Goal: Task Accomplishment & Management: Complete application form

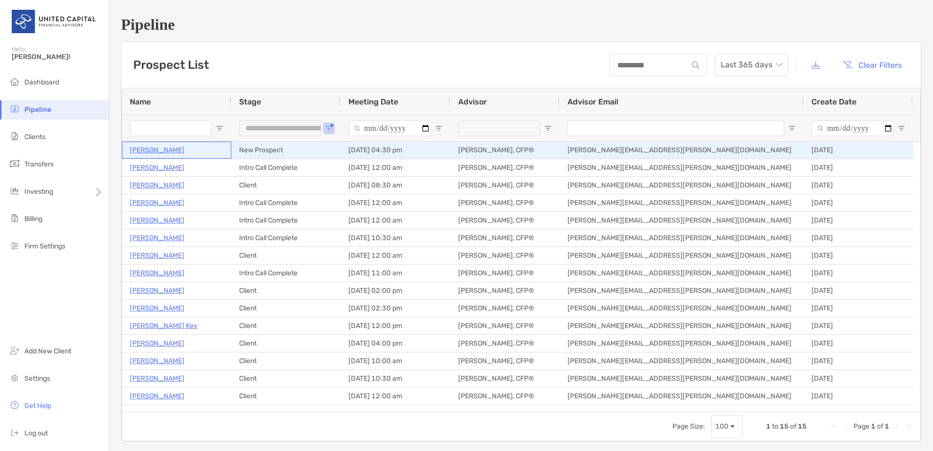
click at [173, 153] on p "[PERSON_NAME]" at bounding box center [157, 150] width 55 height 12
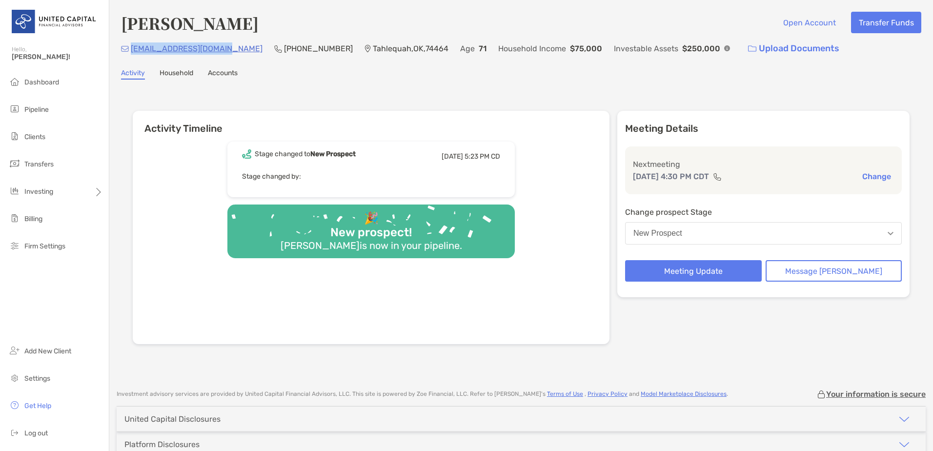
drag, startPoint x: 224, startPoint y: 52, endPoint x: 133, endPoint y: 53, distance: 90.8
click at [133, 53] on div "crittendened@gmail.com (918) 570-5457 Tahlequah , OK , 74464 Age 71 Household I…" at bounding box center [521, 48] width 800 height 21
copy p "crittendened@gmail.com"
click at [60, 105] on li "Pipeline" at bounding box center [54, 110] width 109 height 20
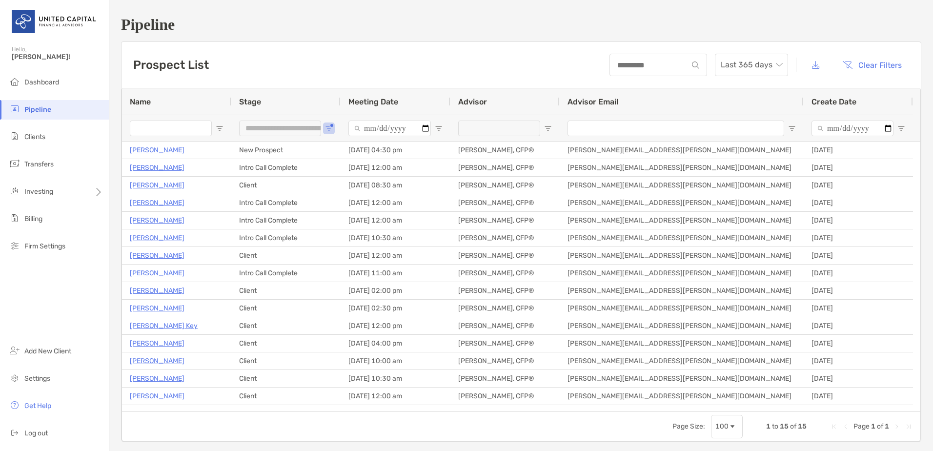
click at [219, 123] on div at bounding box center [176, 128] width 109 height 26
click at [331, 126] on button "Open Filter Menu" at bounding box center [329, 128] width 8 height 8
type input "**********"
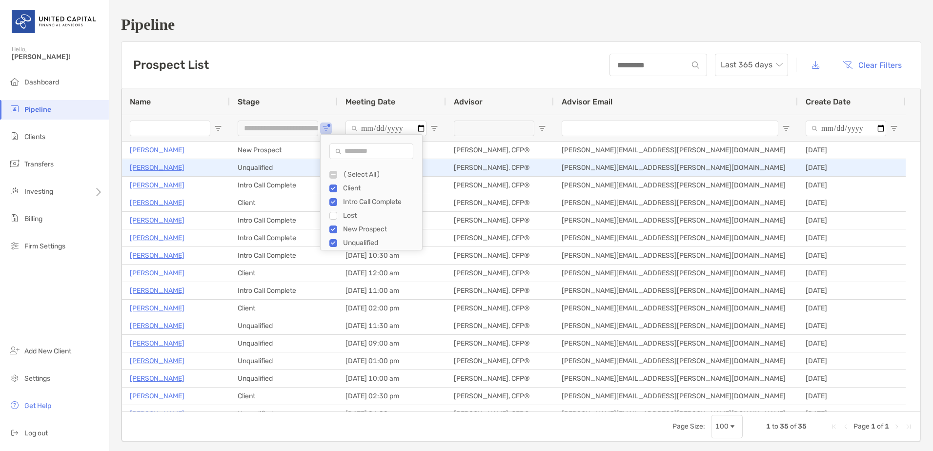
click at [148, 170] on p "Carol Eubank" at bounding box center [157, 168] width 55 height 12
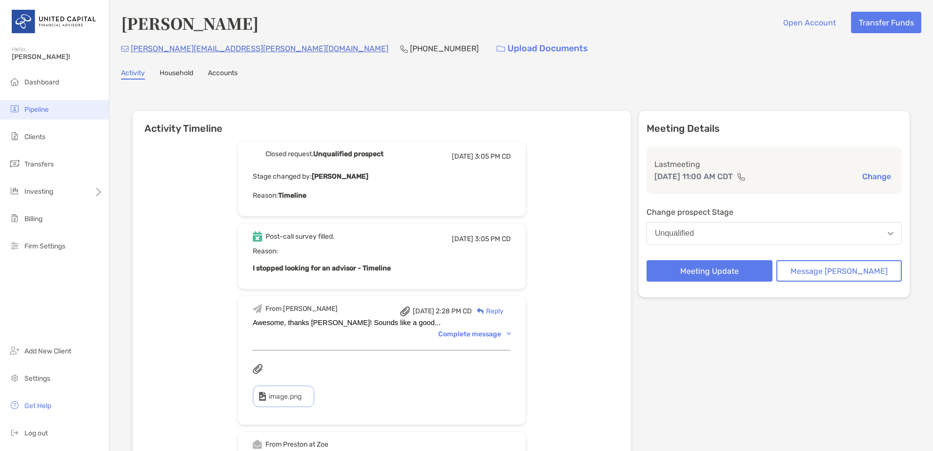
click at [61, 104] on li "Pipeline" at bounding box center [54, 110] width 109 height 20
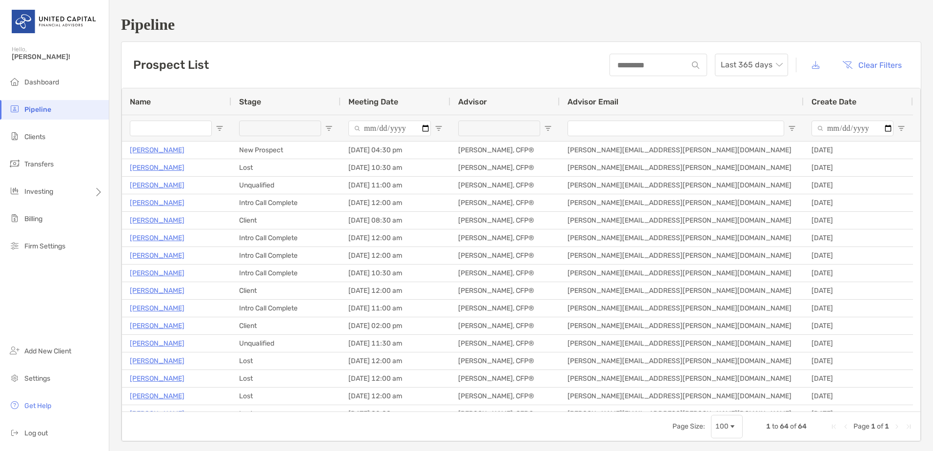
type input "**********"
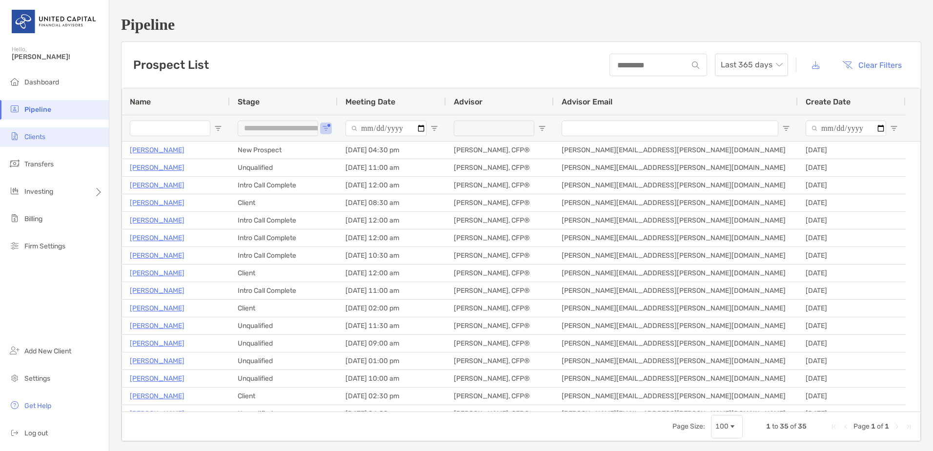
click at [74, 136] on li "Clients" at bounding box center [54, 137] width 109 height 20
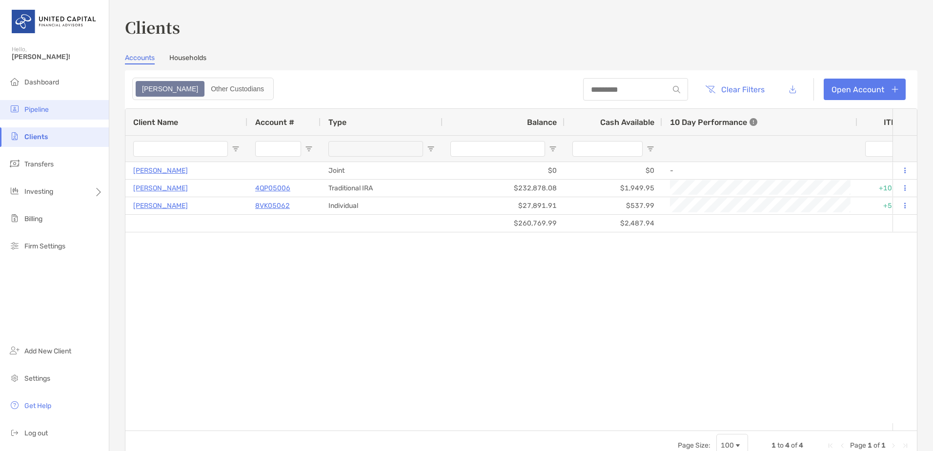
click at [48, 110] on span "Pipeline" at bounding box center [36, 109] width 24 height 8
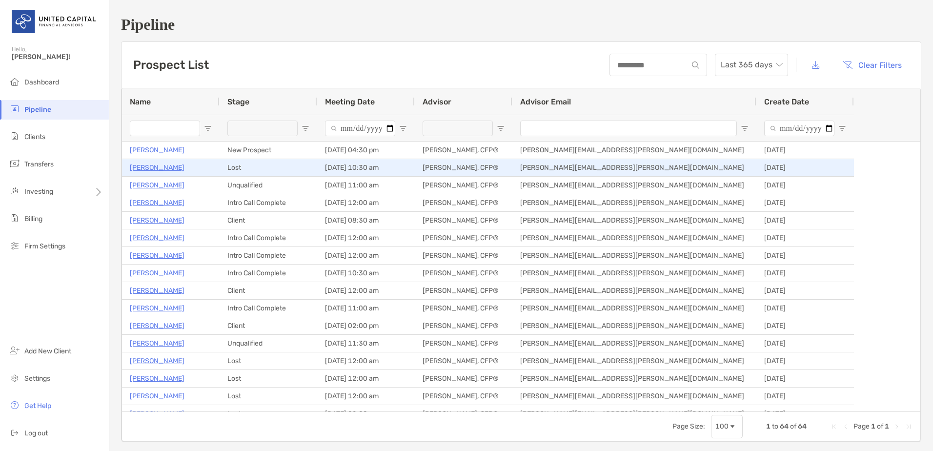
type input "**********"
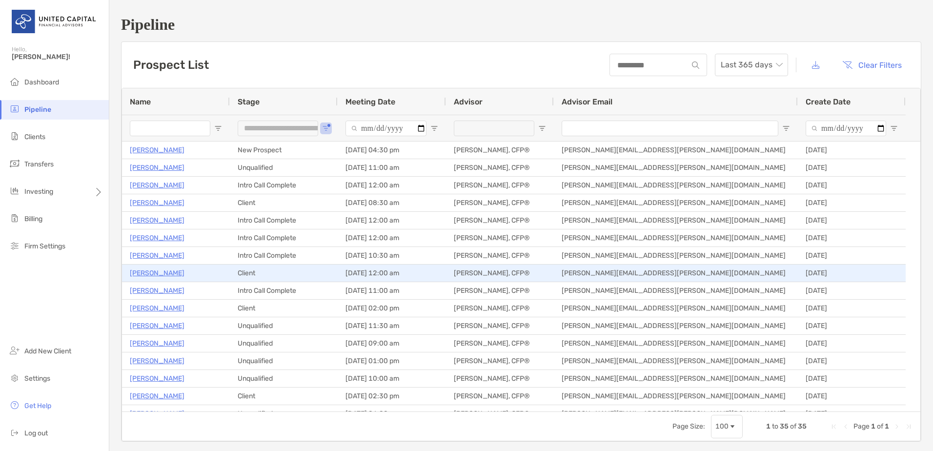
click at [159, 274] on p "[PERSON_NAME]" at bounding box center [157, 273] width 55 height 12
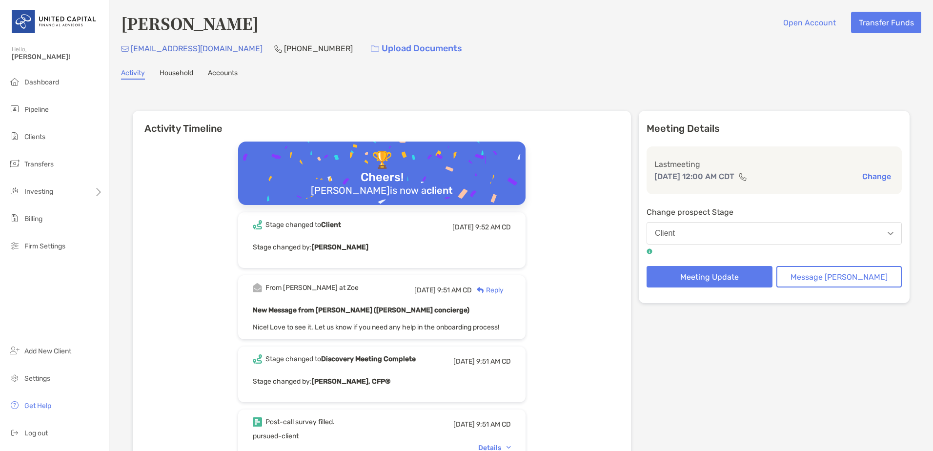
click at [231, 73] on link "Accounts" at bounding box center [223, 74] width 30 height 11
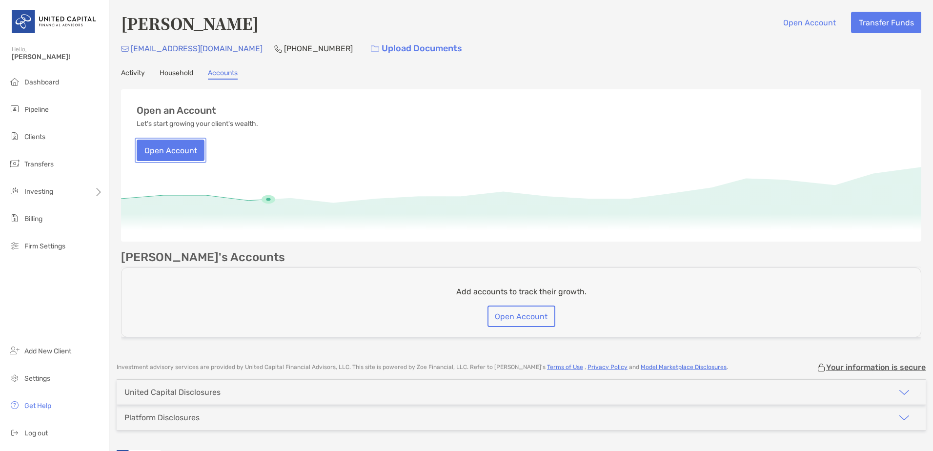
click at [170, 141] on button "Open Account" at bounding box center [171, 150] width 68 height 21
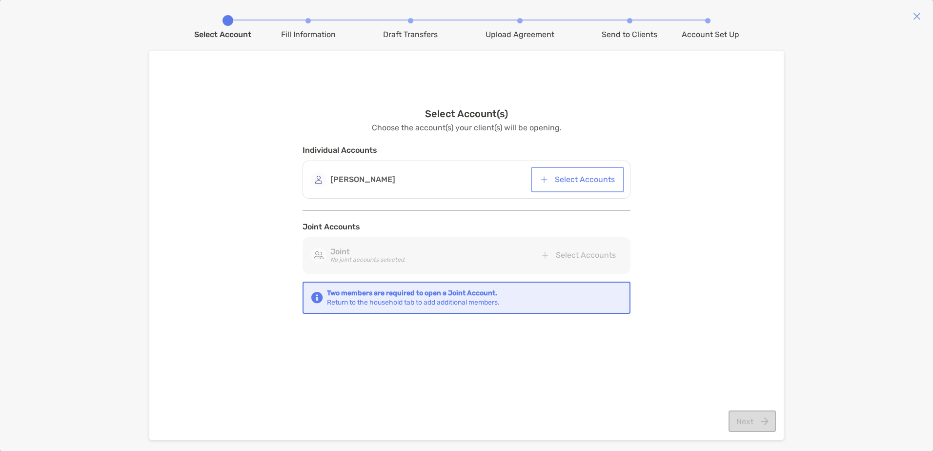
click at [606, 178] on button "Select Accounts" at bounding box center [577, 179] width 89 height 21
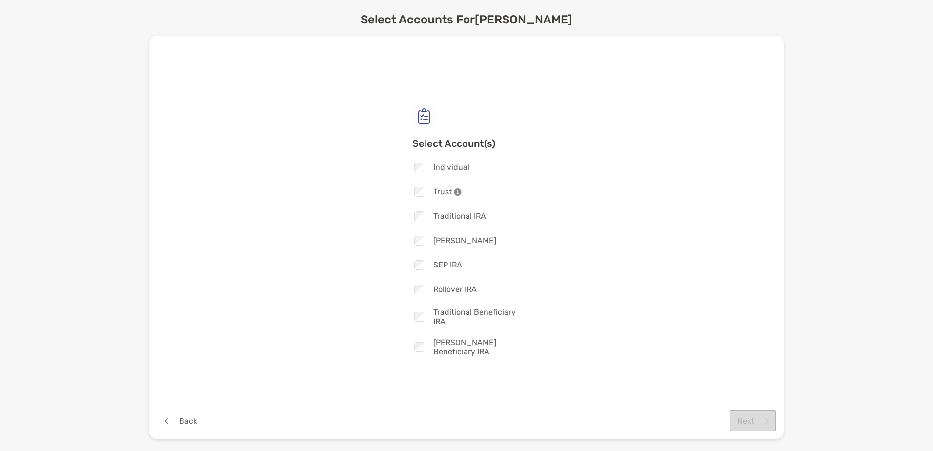
drag, startPoint x: 447, startPoint y: 217, endPoint x: 456, endPoint y: 219, distance: 10.1
click at [447, 217] on span "Traditional IRA" at bounding box center [459, 215] width 53 height 9
click at [760, 418] on button "Next" at bounding box center [753, 420] width 46 height 21
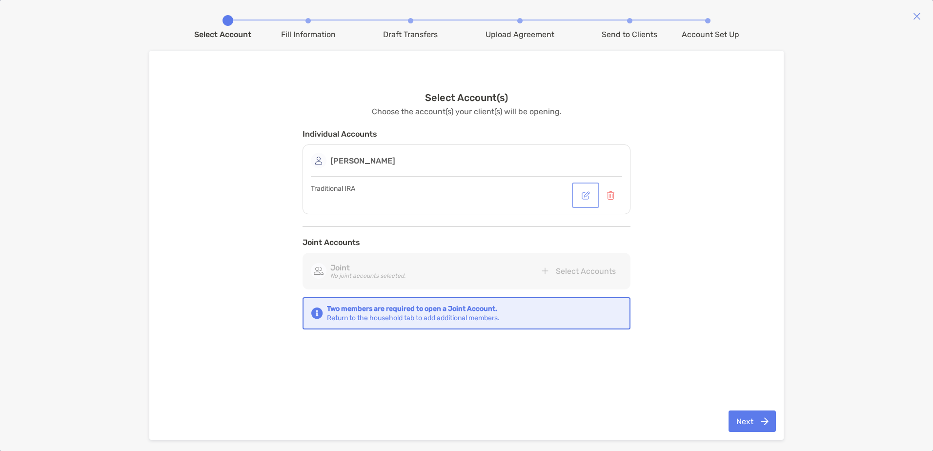
click at [581, 199] on button "button" at bounding box center [585, 194] width 23 height 21
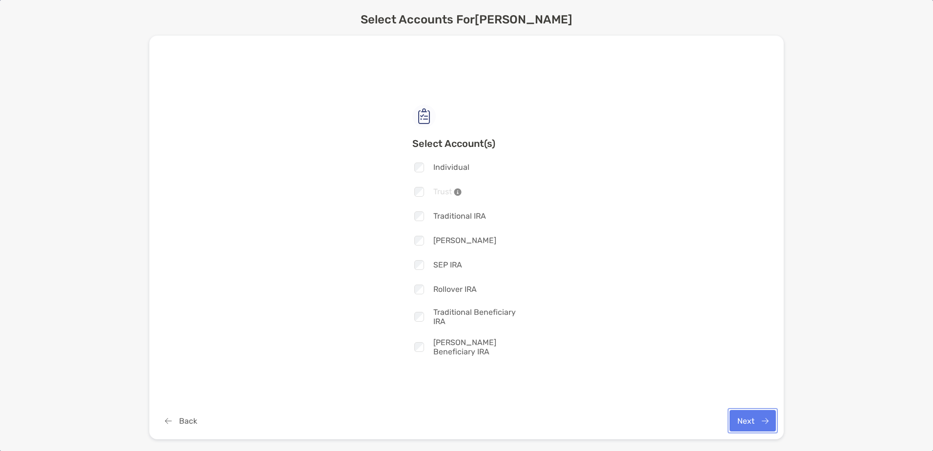
click at [761, 414] on button "Next" at bounding box center [753, 420] width 46 height 21
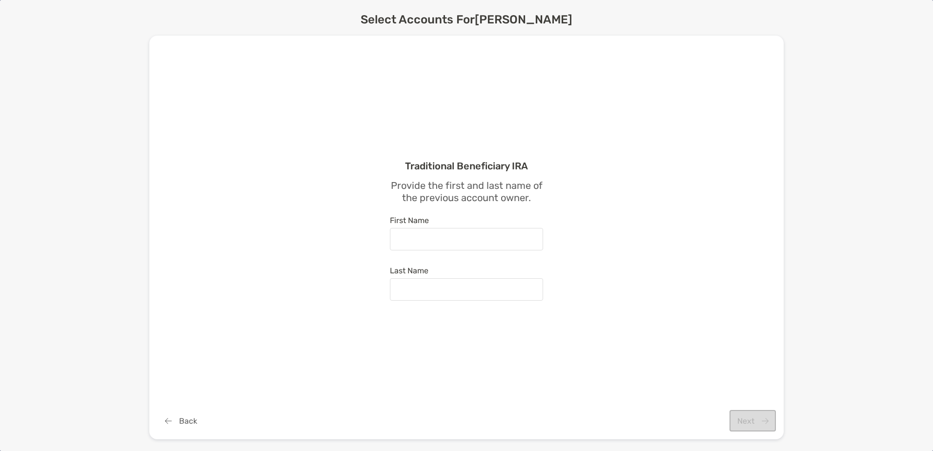
click at [459, 234] on div at bounding box center [466, 239] width 153 height 22
click at [459, 235] on input "First Name" at bounding box center [466, 239] width 151 height 8
type input "******"
type input "****"
click at [766, 417] on button "Next" at bounding box center [753, 420] width 46 height 21
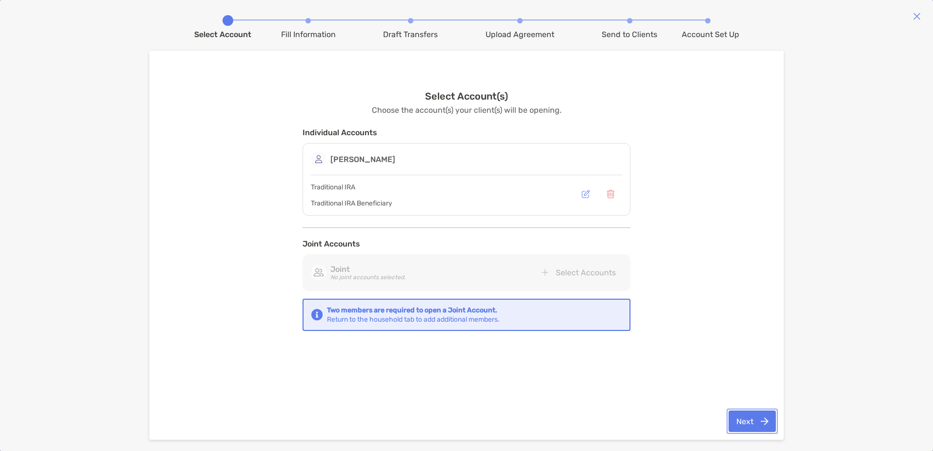
click at [763, 421] on button "Next" at bounding box center [752, 420] width 47 height 21
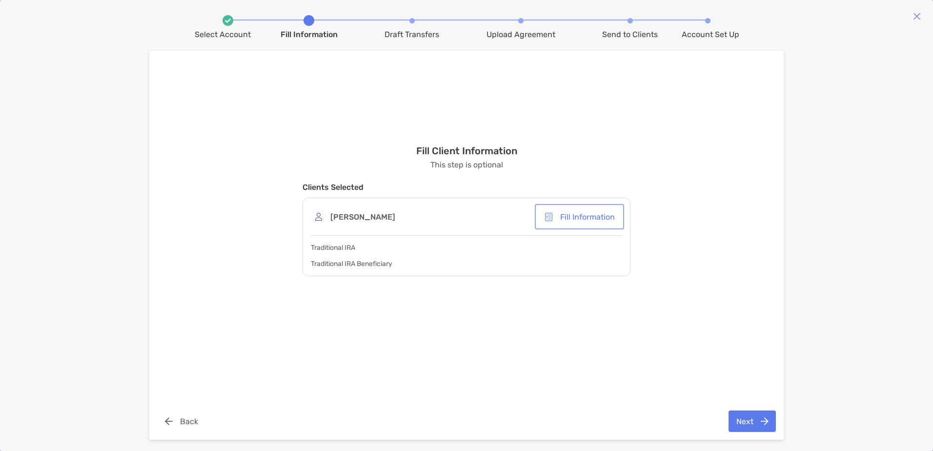
click at [571, 218] on button "Fill Information" at bounding box center [579, 216] width 85 height 21
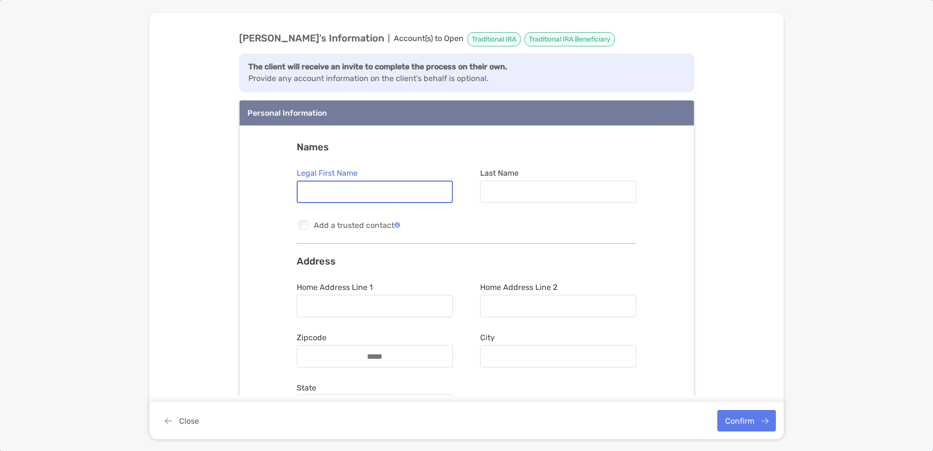
click at [393, 194] on input "Legal First Name" at bounding box center [375, 192] width 154 height 8
type input "*******"
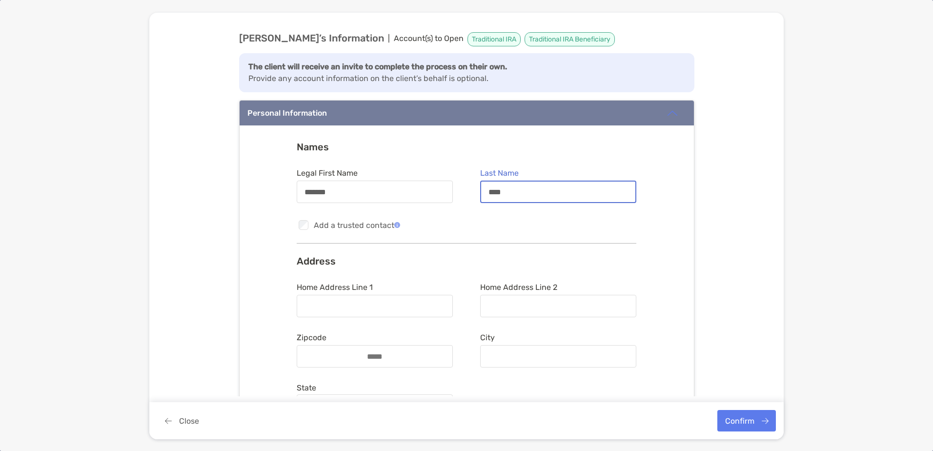
type input "****"
click at [317, 301] on div at bounding box center [375, 306] width 156 height 22
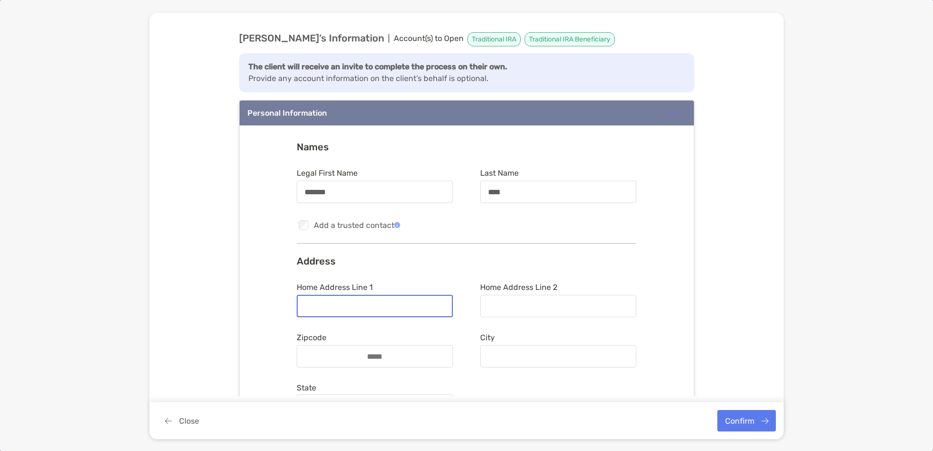
click at [317, 302] on input "Home Address Line 1" at bounding box center [375, 306] width 154 height 8
type input "**********"
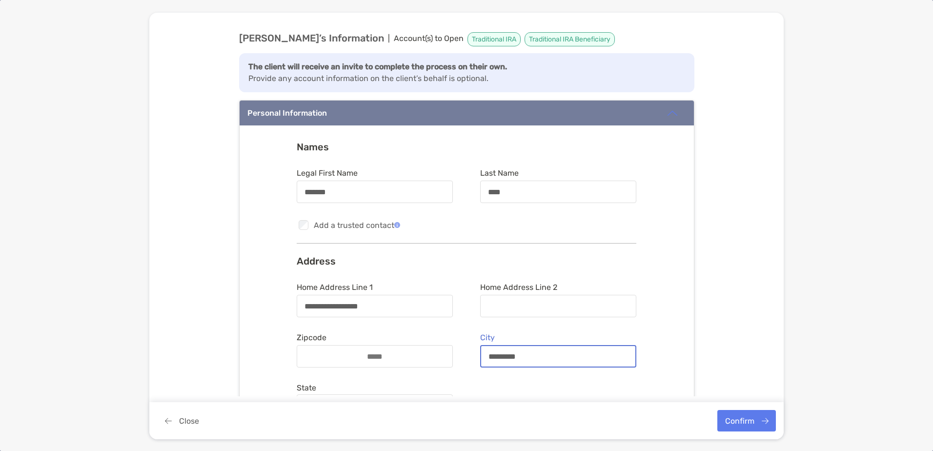
type input "*********"
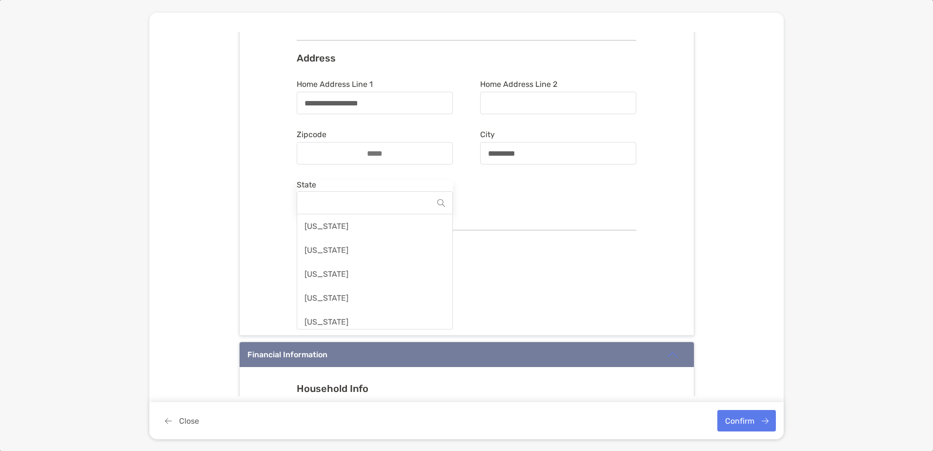
scroll to position [114, 0]
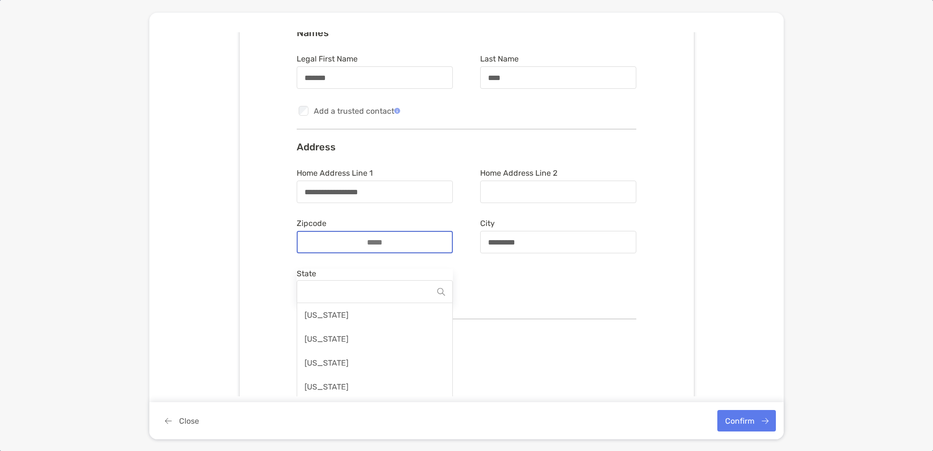
click at [336, 245] on input "Zipcode" at bounding box center [375, 242] width 78 height 8
type input "*****"
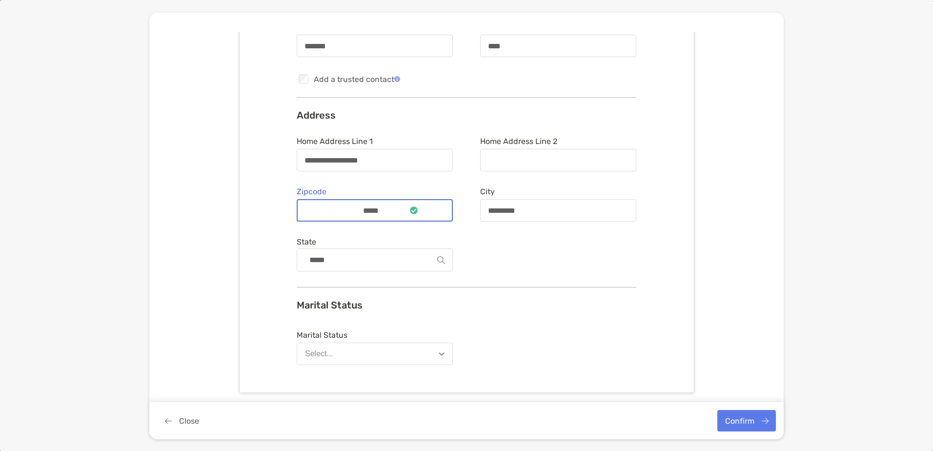
scroll to position [261, 0]
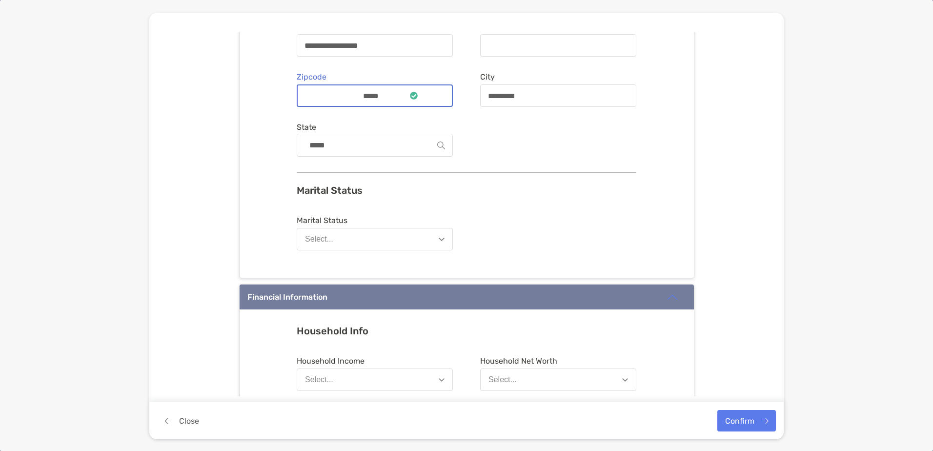
type input "*****"
click at [428, 243] on button "Select..." at bounding box center [375, 239] width 156 height 22
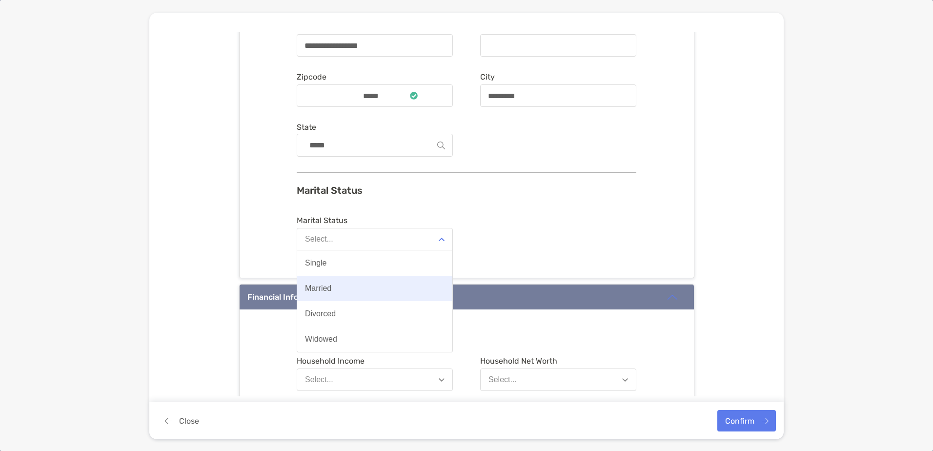
click at [358, 288] on button "Married" at bounding box center [374, 288] width 155 height 25
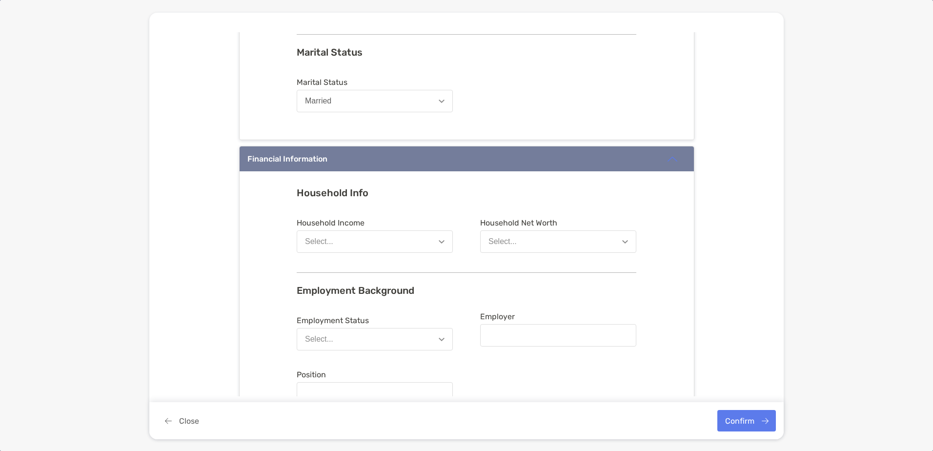
scroll to position [407, 0]
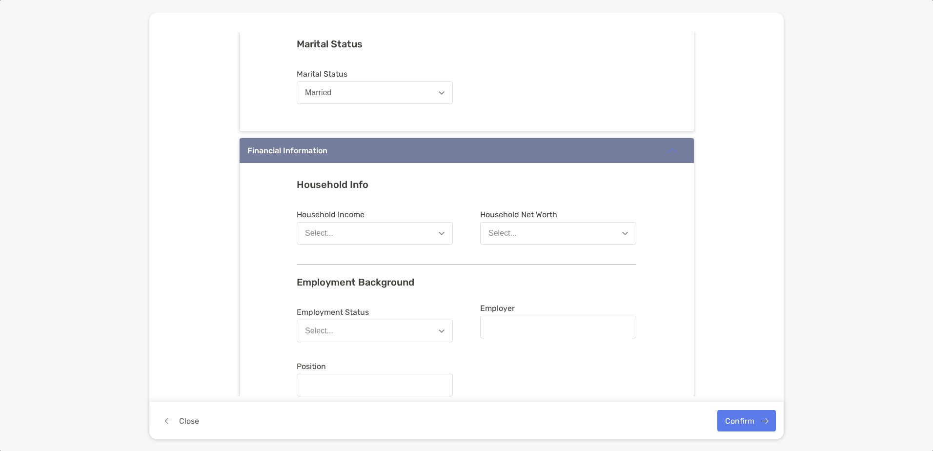
click at [391, 231] on button "Select..." at bounding box center [375, 233] width 156 height 22
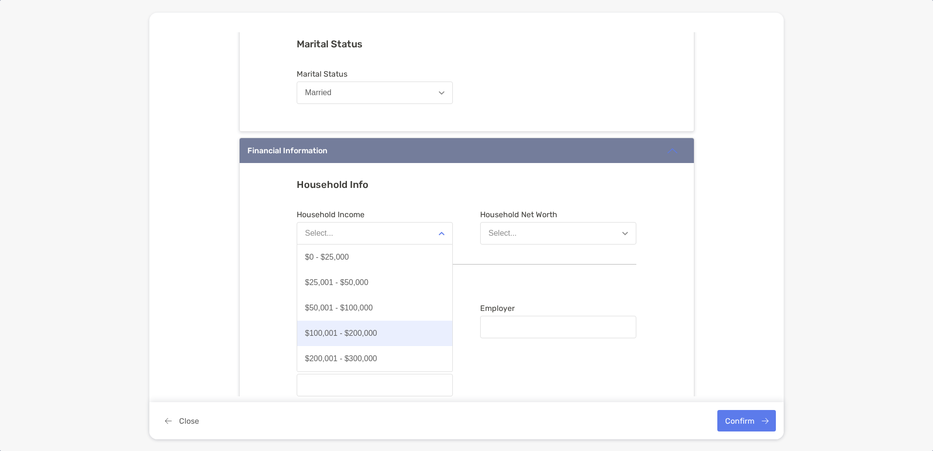
click at [370, 334] on div "$100,001 - $200,000" at bounding box center [341, 333] width 72 height 9
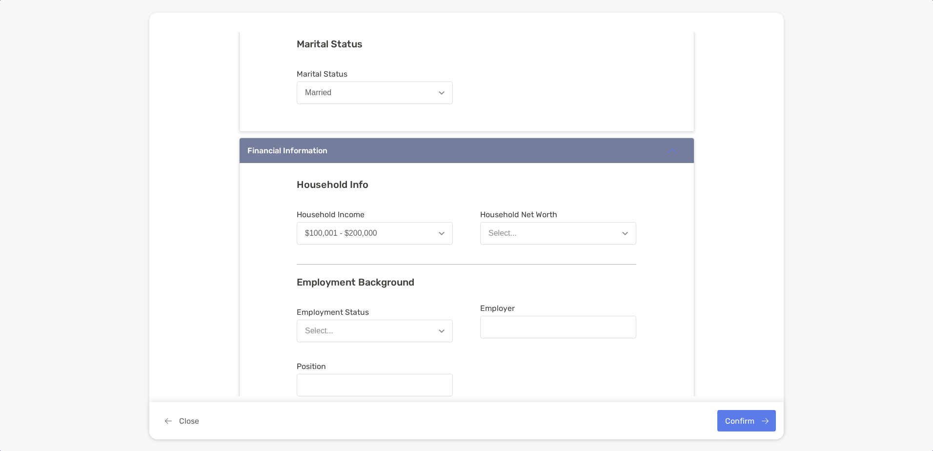
click at [563, 225] on button "Select..." at bounding box center [558, 233] width 156 height 22
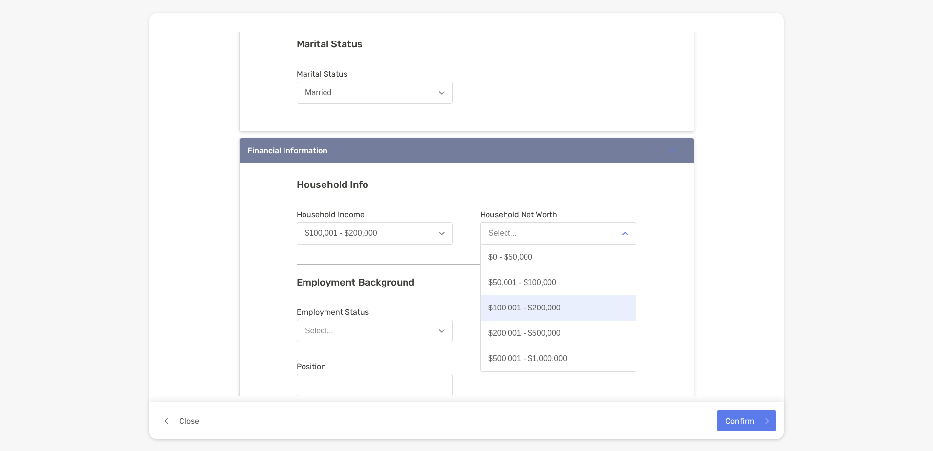
scroll to position [505, 0]
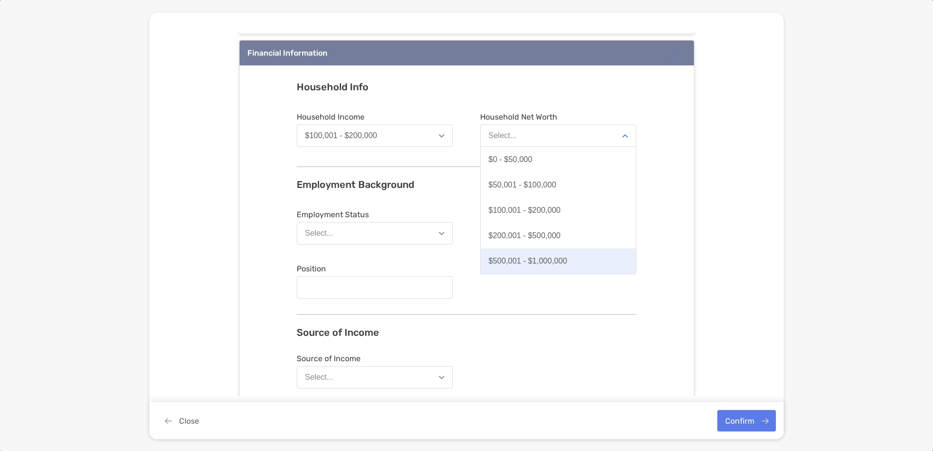
click at [566, 257] on button "$500,001 - $1,000,000" at bounding box center [558, 260] width 155 height 25
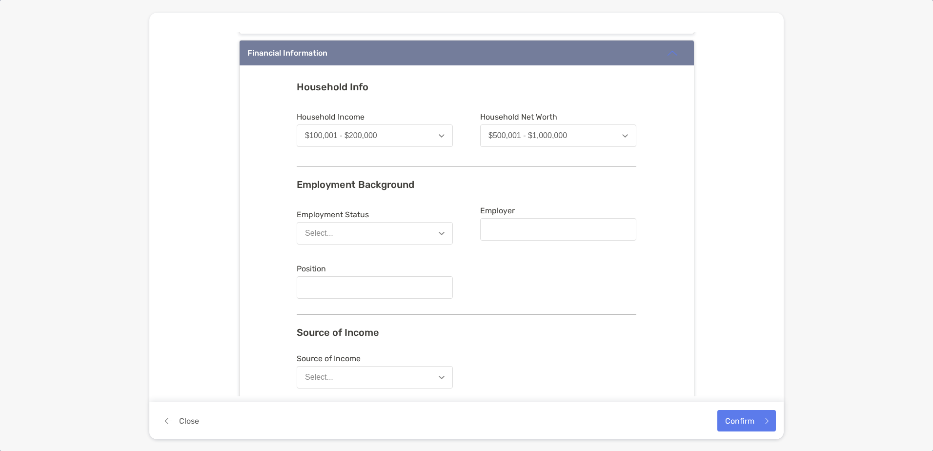
click at [372, 229] on button "Select..." at bounding box center [375, 233] width 156 height 22
click at [356, 260] on button "Employed" at bounding box center [374, 257] width 155 height 25
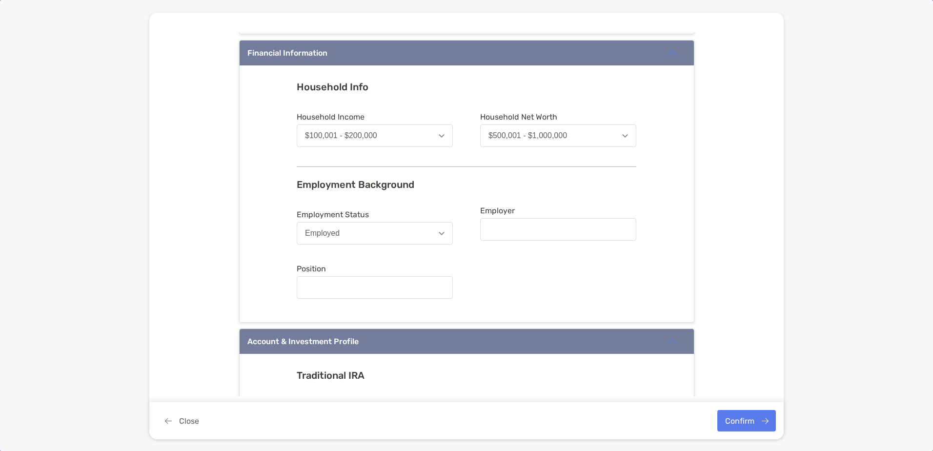
click at [528, 215] on label "Employer" at bounding box center [558, 223] width 156 height 35
click at [528, 225] on input "Employer" at bounding box center [558, 229] width 154 height 8
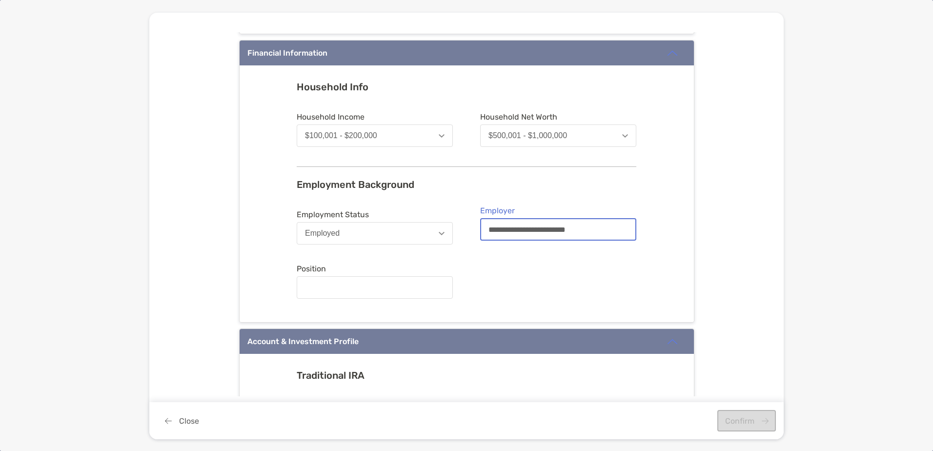
type input "**********"
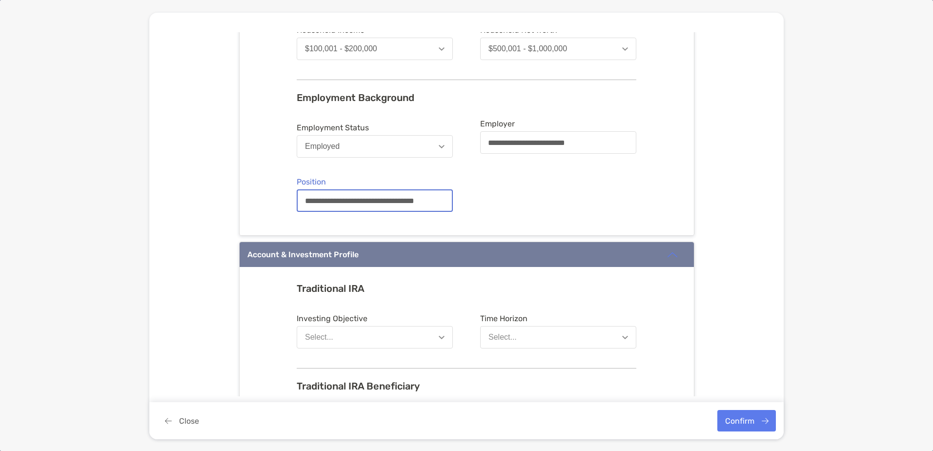
scroll to position [700, 0]
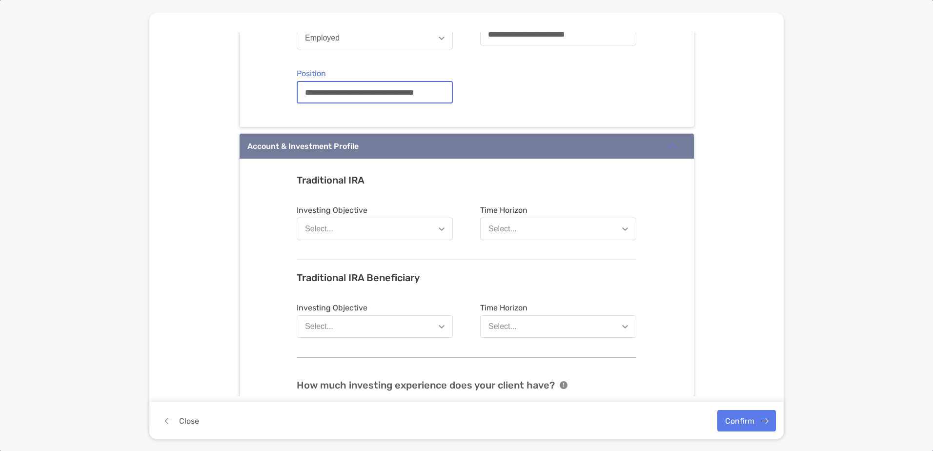
type input "**********"
click at [394, 229] on button "Select..." at bounding box center [375, 229] width 156 height 22
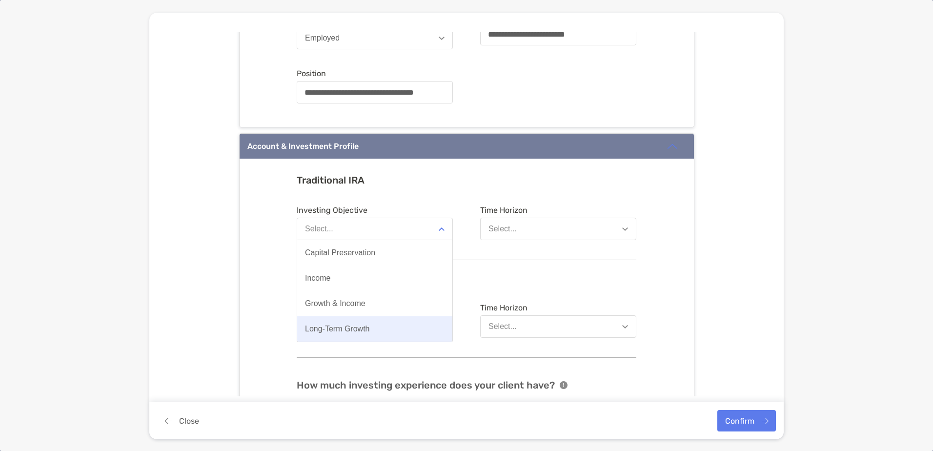
click at [390, 323] on button "Long-Term Growth" at bounding box center [374, 328] width 155 height 25
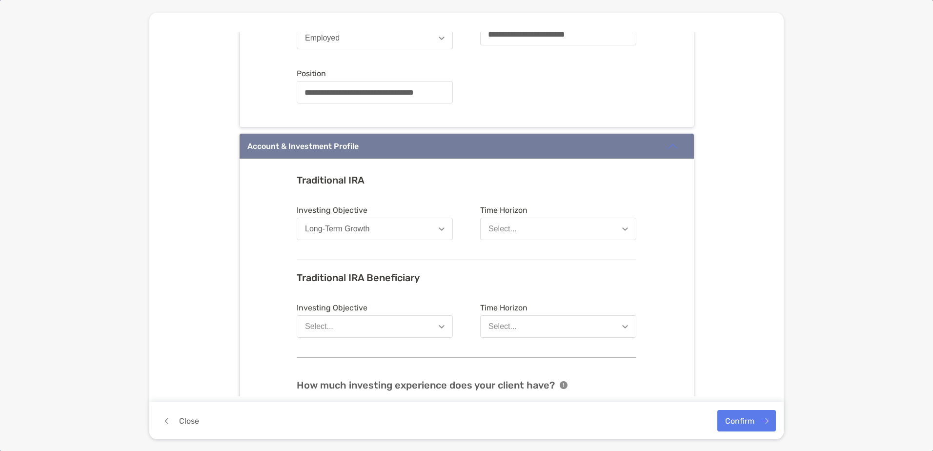
click at [505, 234] on button "Select..." at bounding box center [558, 229] width 156 height 22
click at [520, 301] on div "8 Years or More" at bounding box center [516, 303] width 55 height 9
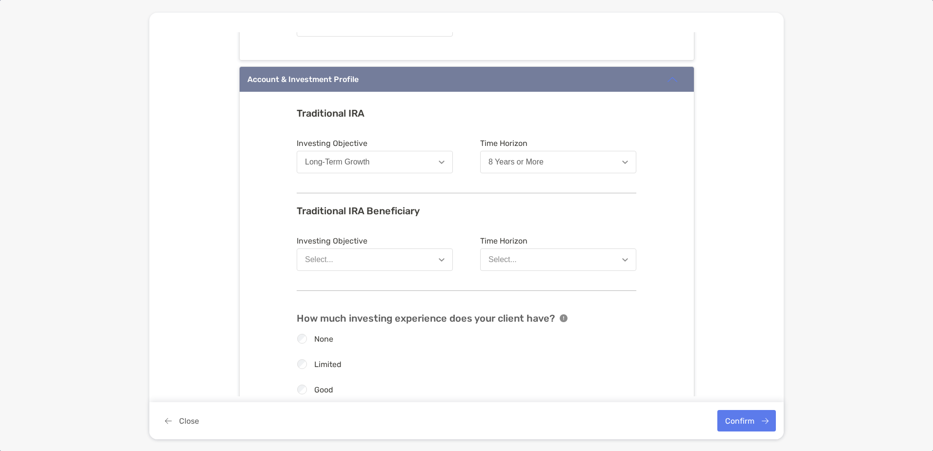
scroll to position [846, 0]
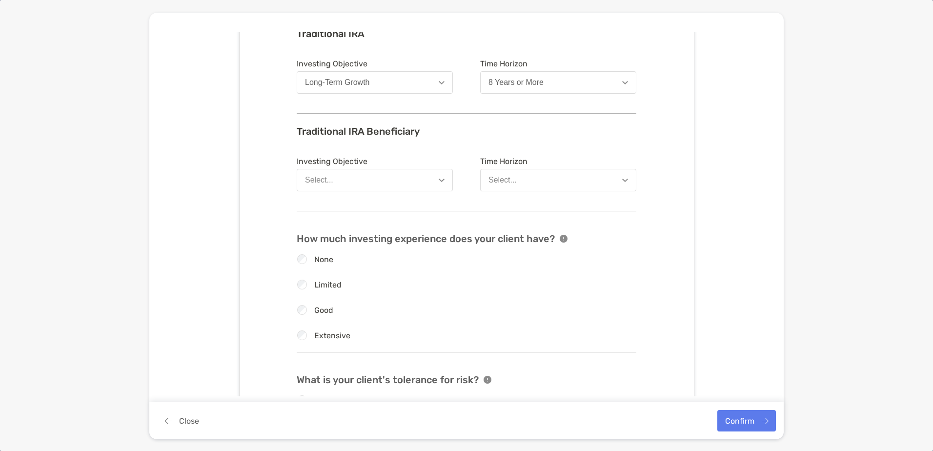
click at [395, 174] on button "Select..." at bounding box center [375, 180] width 156 height 22
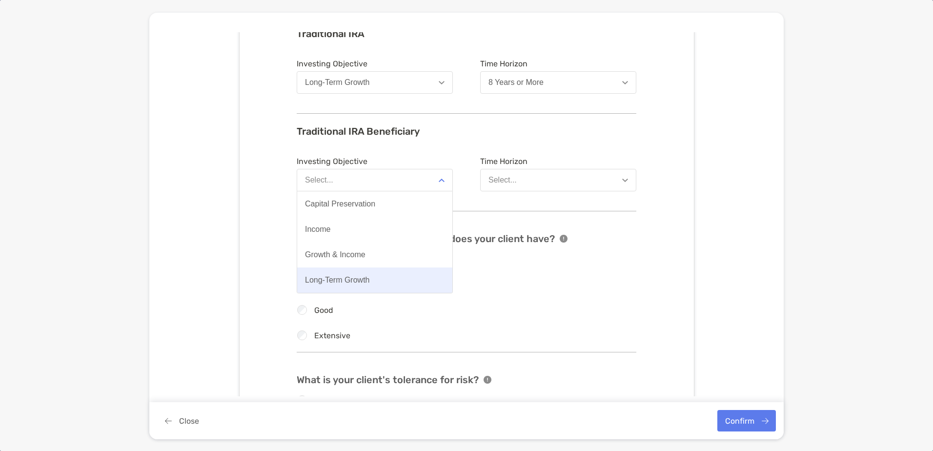
click at [366, 275] on button "Long-Term Growth" at bounding box center [374, 279] width 155 height 25
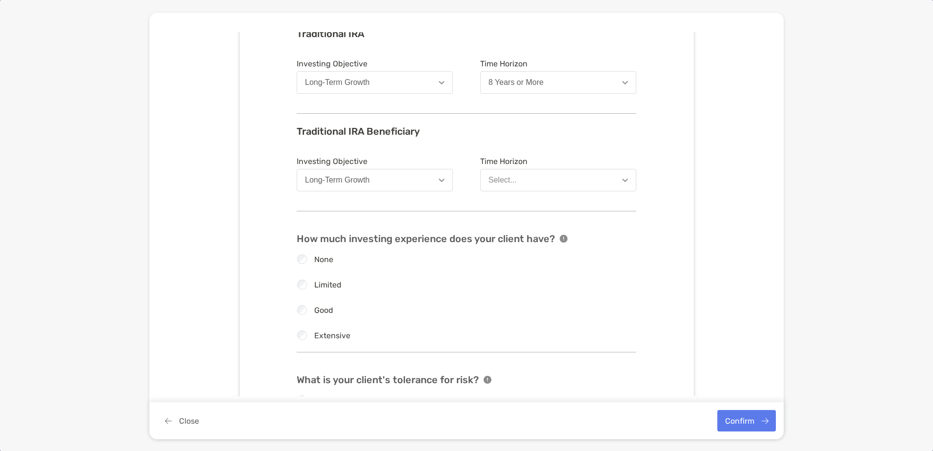
click at [496, 186] on button "Select..." at bounding box center [558, 180] width 156 height 22
click at [505, 255] on div "8 Years or More" at bounding box center [516, 254] width 55 height 9
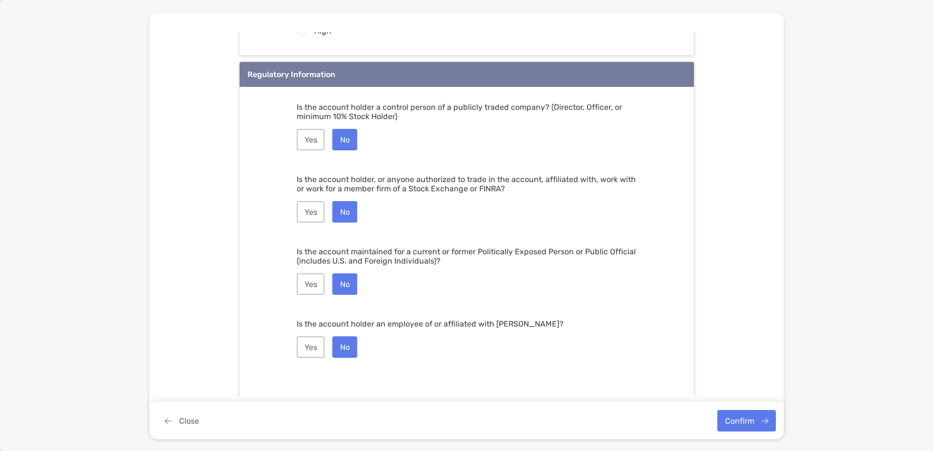
scroll to position [1272, 0]
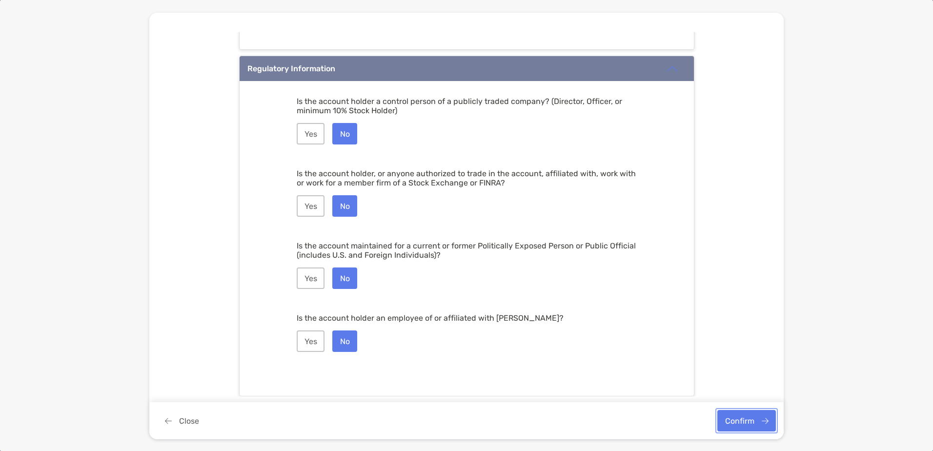
click at [747, 416] on button "Confirm" at bounding box center [746, 420] width 59 height 21
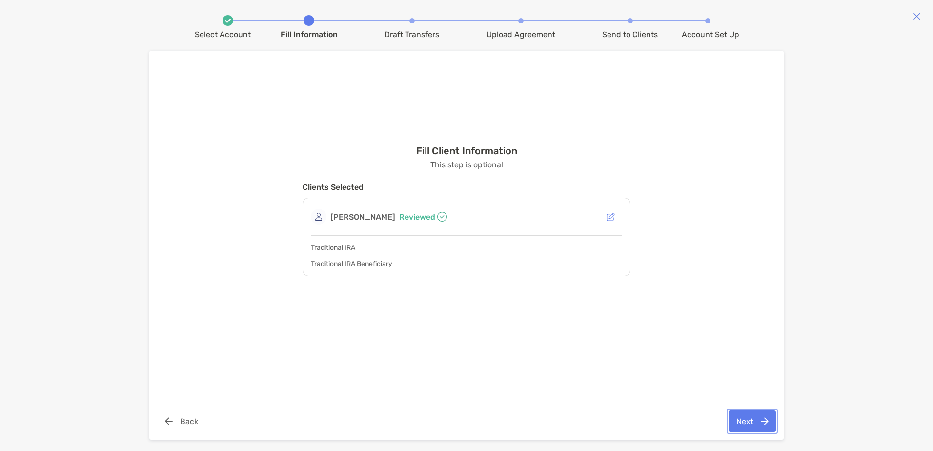
click at [758, 423] on button "Next" at bounding box center [752, 420] width 47 height 21
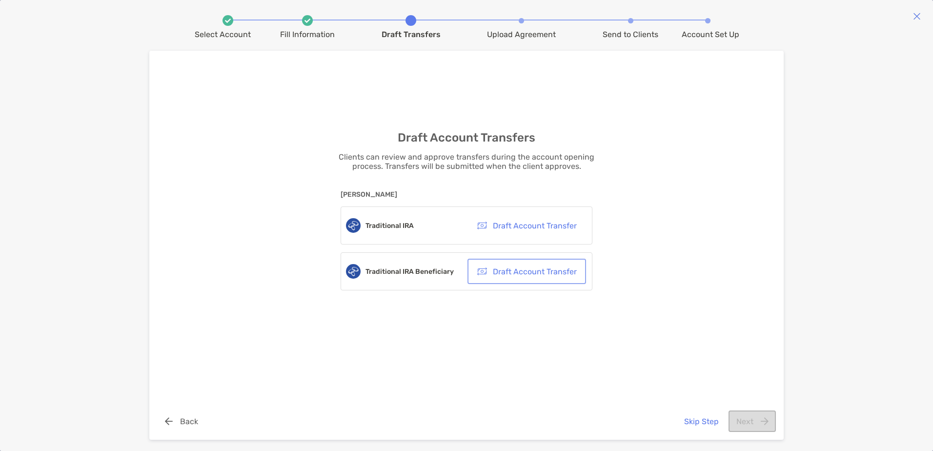
click at [547, 267] on button "Draft Account Transfer" at bounding box center [526, 271] width 115 height 21
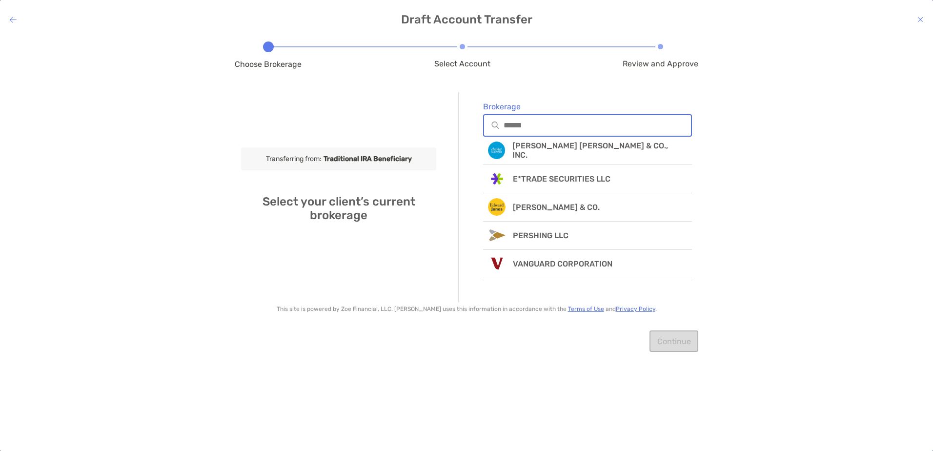
click at [520, 125] on input "Brokerage" at bounding box center [597, 125] width 187 height 8
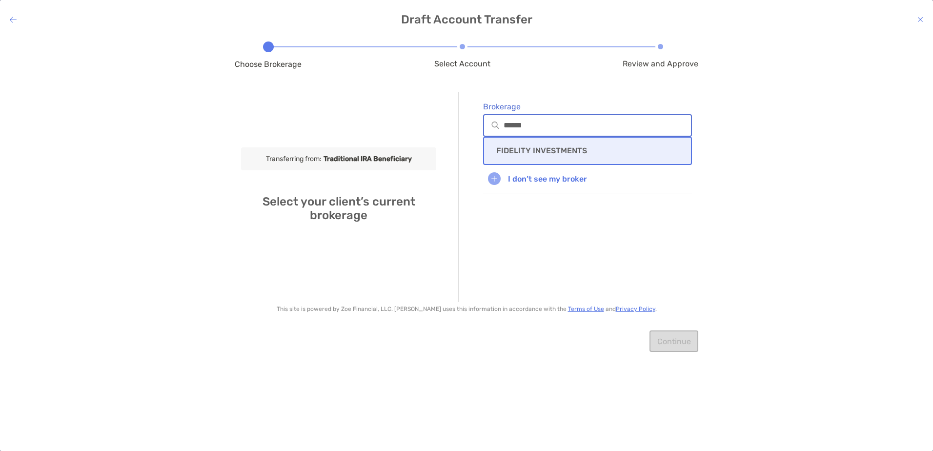
type input "******"
click at [520, 144] on div "FIDELITY INVESTMENTS" at bounding box center [587, 151] width 209 height 28
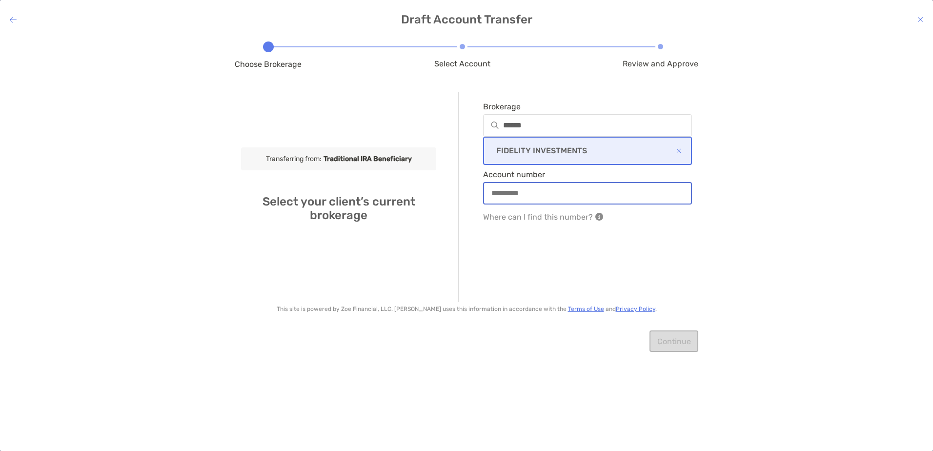
click at [543, 195] on input "Account number" at bounding box center [587, 193] width 207 height 8
type input "*********"
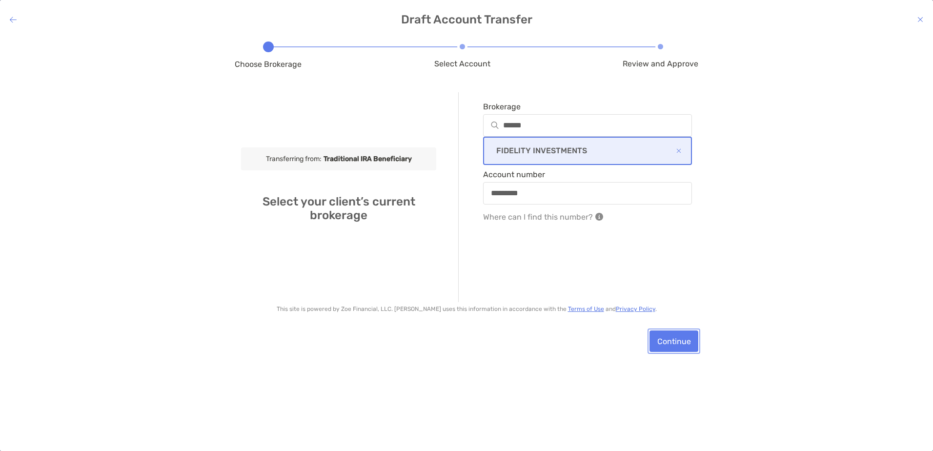
click at [681, 343] on button "Continue" at bounding box center [674, 340] width 49 height 21
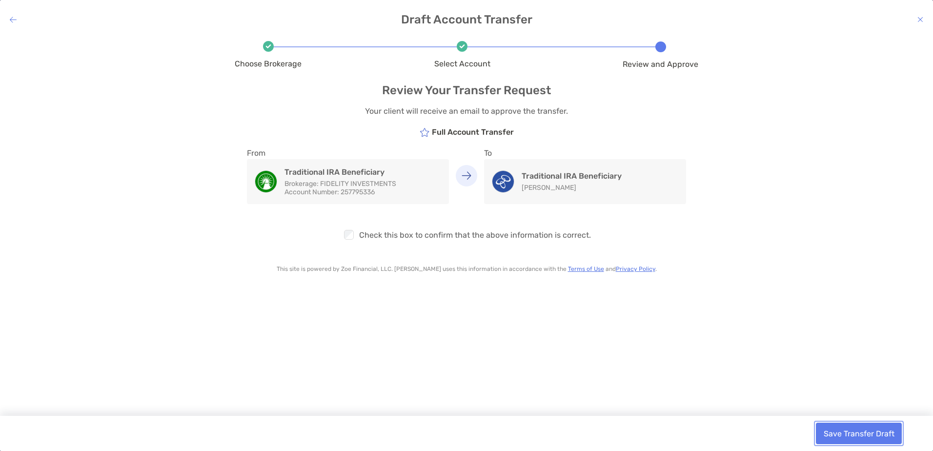
click at [854, 438] on button "Save Transfer Draft" at bounding box center [859, 433] width 86 height 21
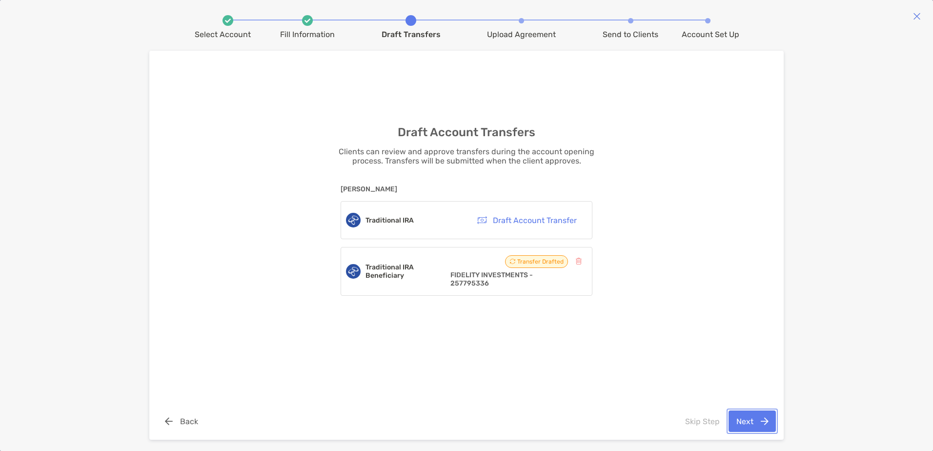
click at [738, 419] on button "Next" at bounding box center [752, 420] width 47 height 21
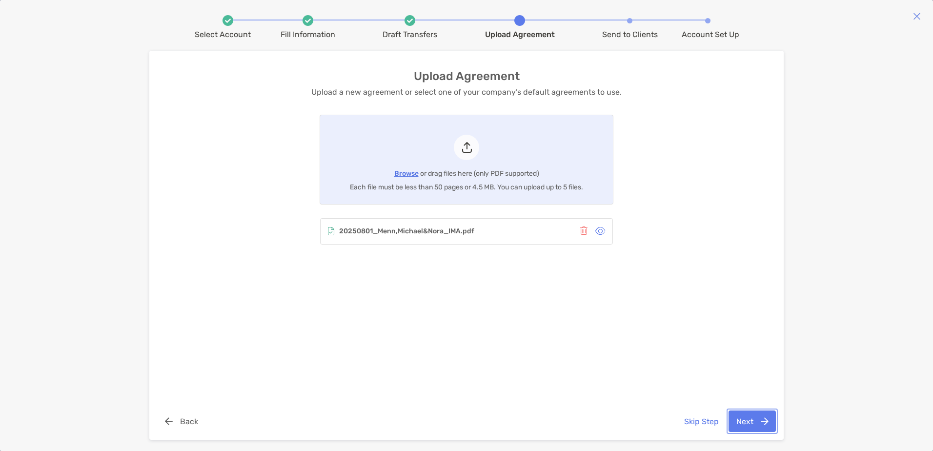
click at [745, 422] on button "Next" at bounding box center [752, 420] width 47 height 21
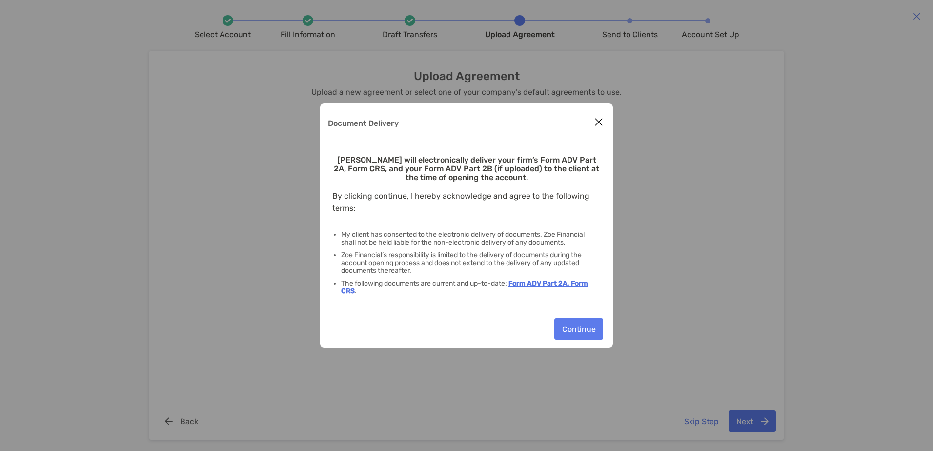
click at [569, 316] on div "Continue" at bounding box center [466, 329] width 293 height 38
click at [570, 323] on button "Continue" at bounding box center [578, 328] width 49 height 21
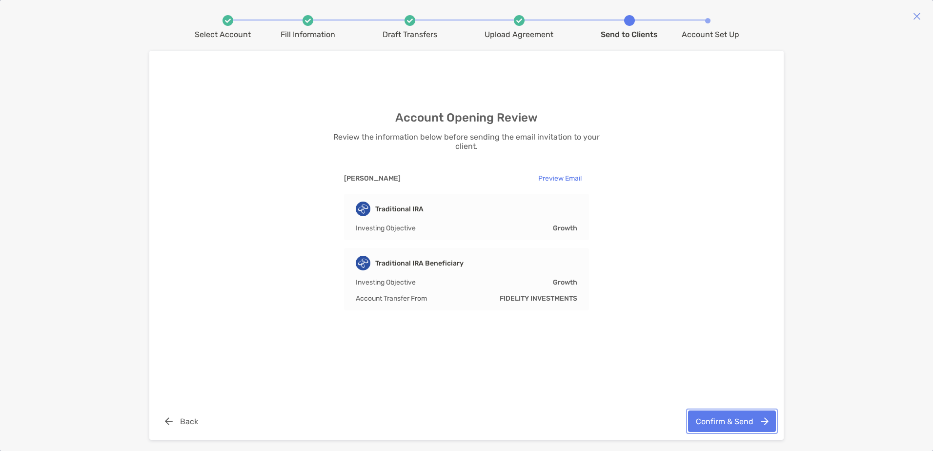
click at [727, 424] on button "Confirm & Send" at bounding box center [732, 420] width 88 height 21
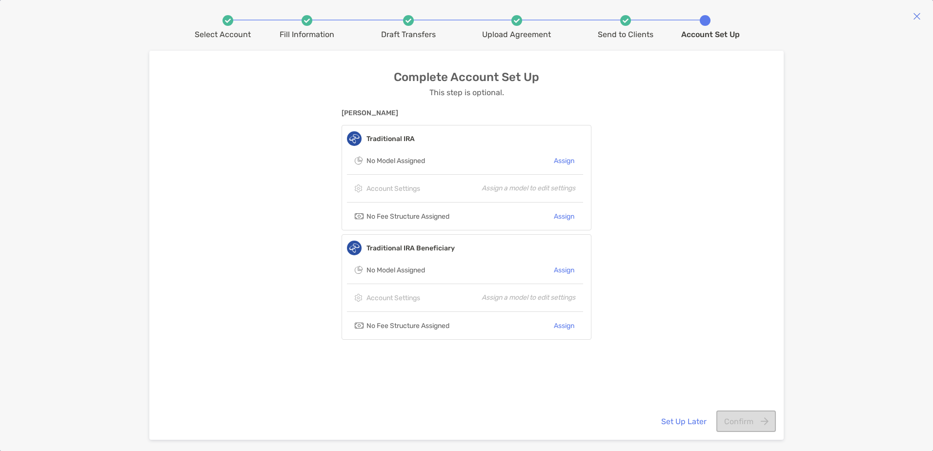
click at [919, 16] on img at bounding box center [917, 16] width 8 height 8
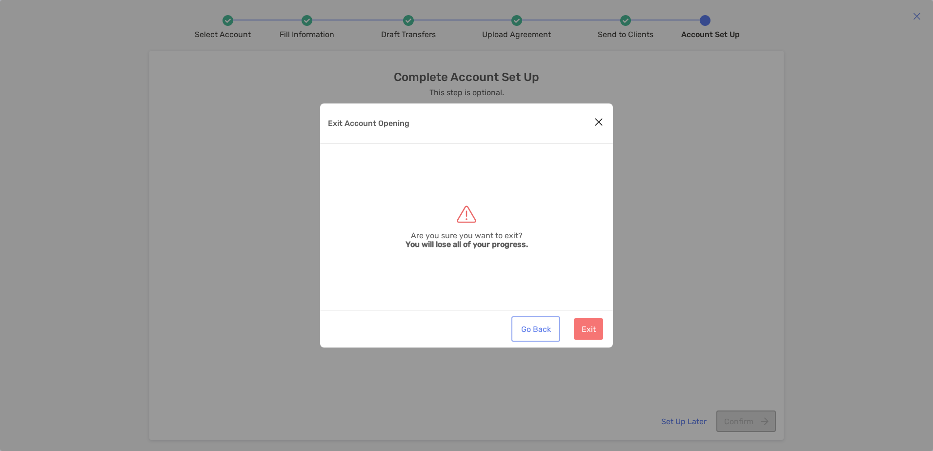
click at [538, 330] on button "Go Back" at bounding box center [535, 328] width 45 height 21
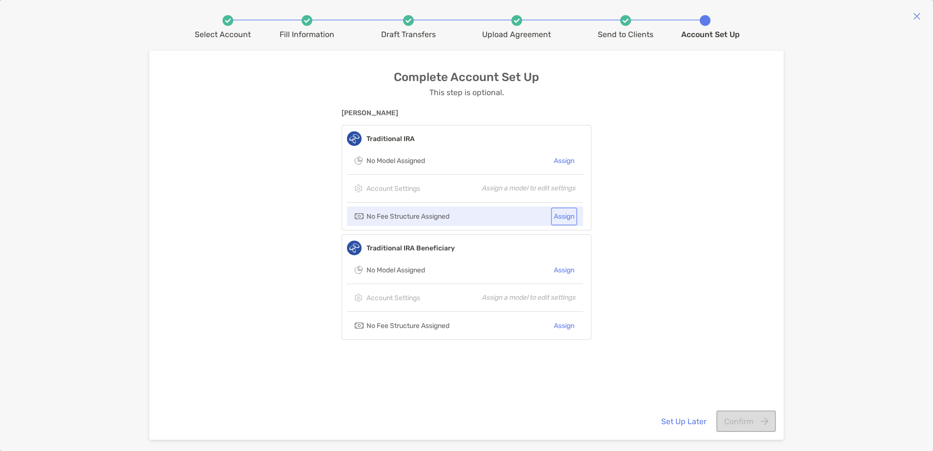
click at [561, 213] on button "Assign" at bounding box center [564, 216] width 22 height 14
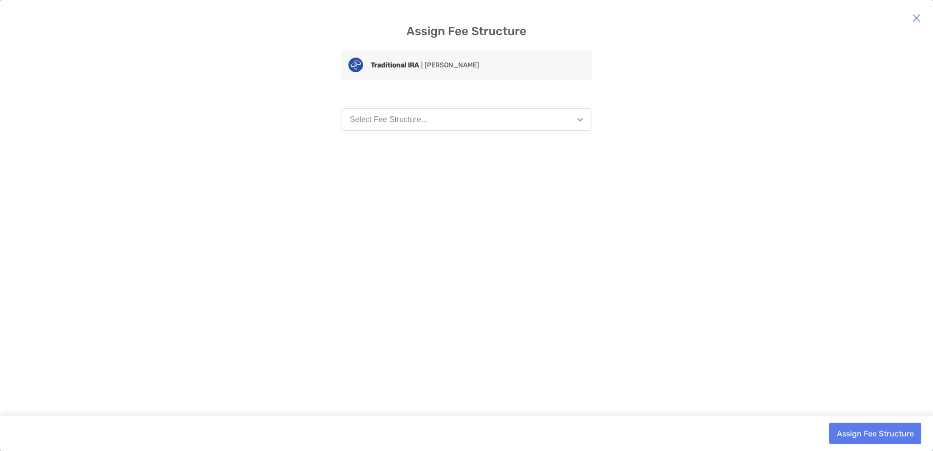
click at [411, 99] on div "Assign Fee Structure Traditional IRA | Michael Menn Select Fee Structure... Ass…" at bounding box center [466, 225] width 933 height 451
click at [411, 114] on button "Select Fee Structure..." at bounding box center [467, 119] width 250 height 22
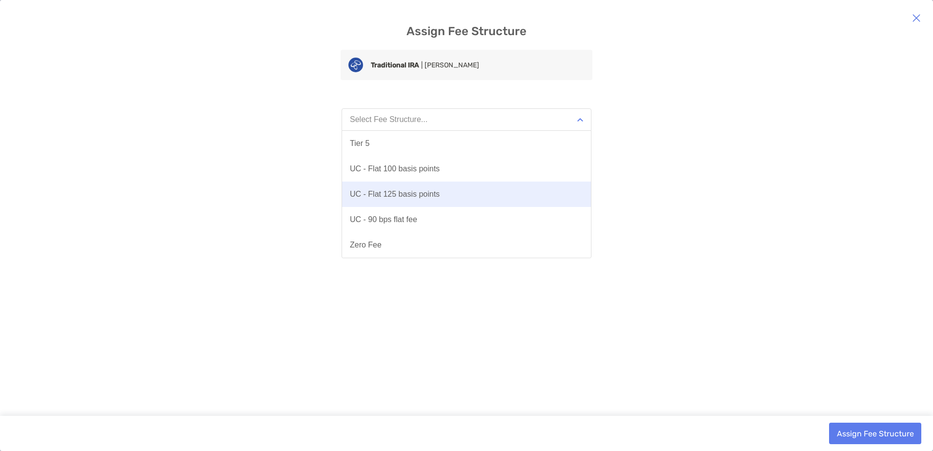
click at [416, 186] on button "UC - Flat 125 basis points" at bounding box center [466, 194] width 249 height 25
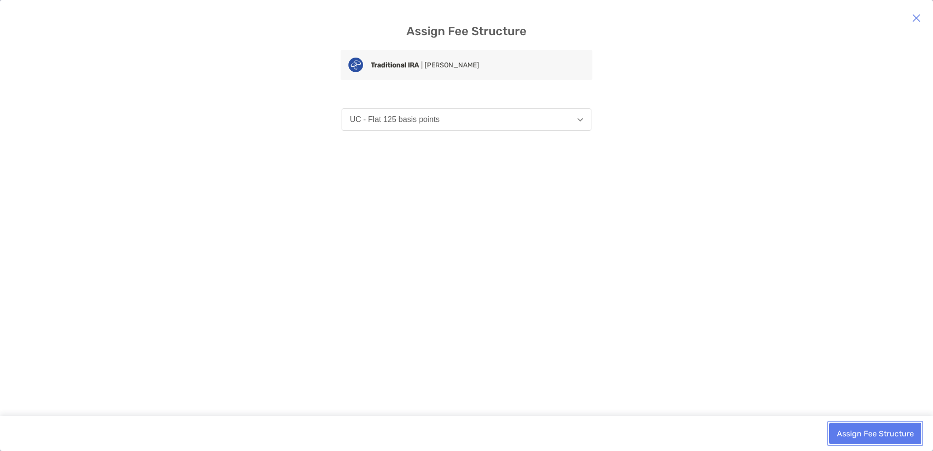
click at [870, 438] on button "Assign Fee Structure" at bounding box center [875, 433] width 92 height 21
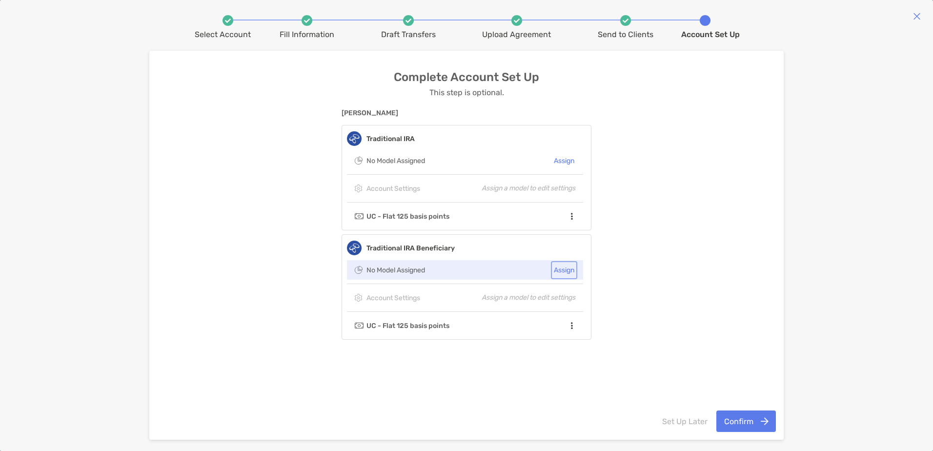
click at [569, 267] on button "Assign" at bounding box center [564, 270] width 22 height 14
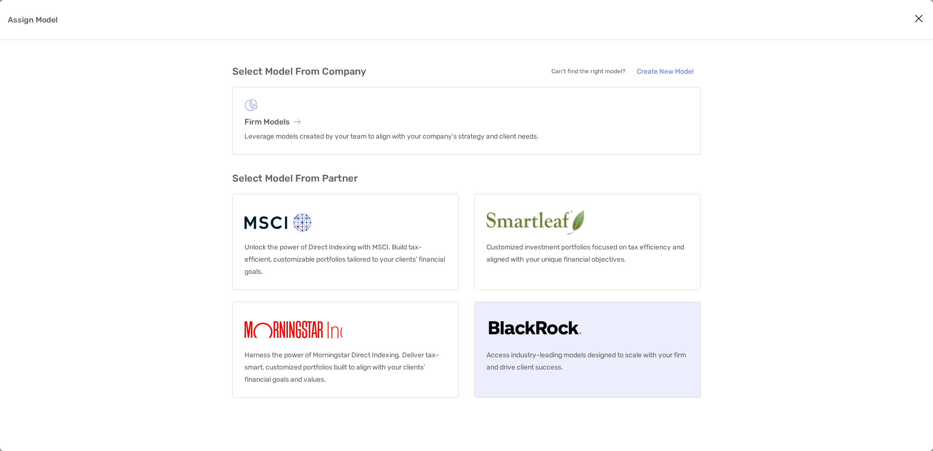
click at [539, 324] on img "Assign Model" at bounding box center [535, 329] width 97 height 31
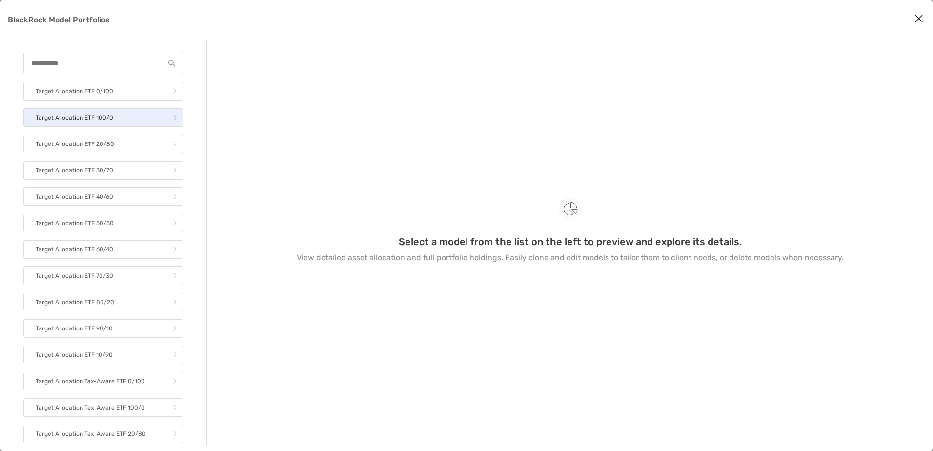
click at [136, 120] on link "Target Allocation ETF 100/0" at bounding box center [103, 117] width 160 height 19
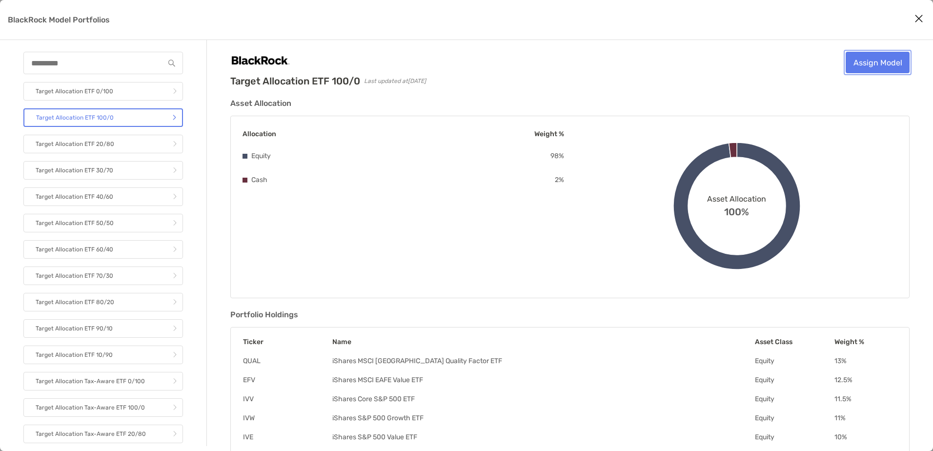
click at [889, 52] on link "Assign Model" at bounding box center [878, 62] width 64 height 21
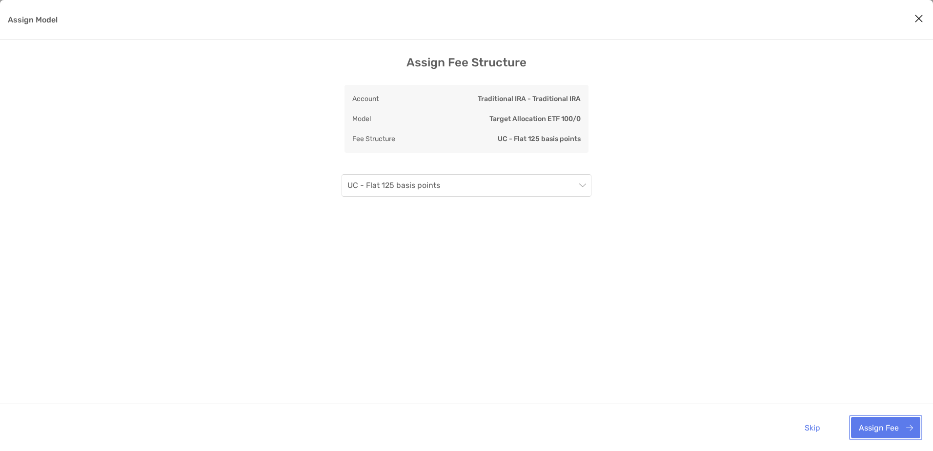
click at [907, 426] on button "Assign Fee" at bounding box center [885, 427] width 69 height 21
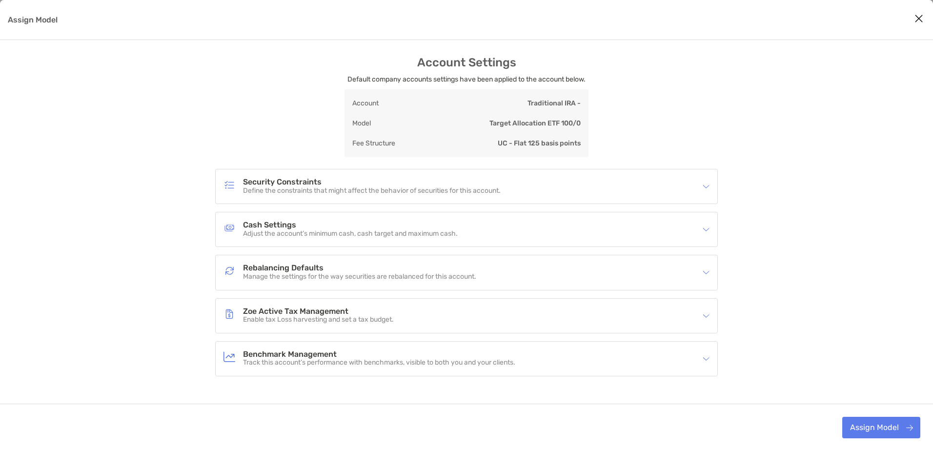
click at [713, 356] on div "Benchmark Management Track this account’s performance with benchmarks, visible …" at bounding box center [467, 359] width 502 height 34
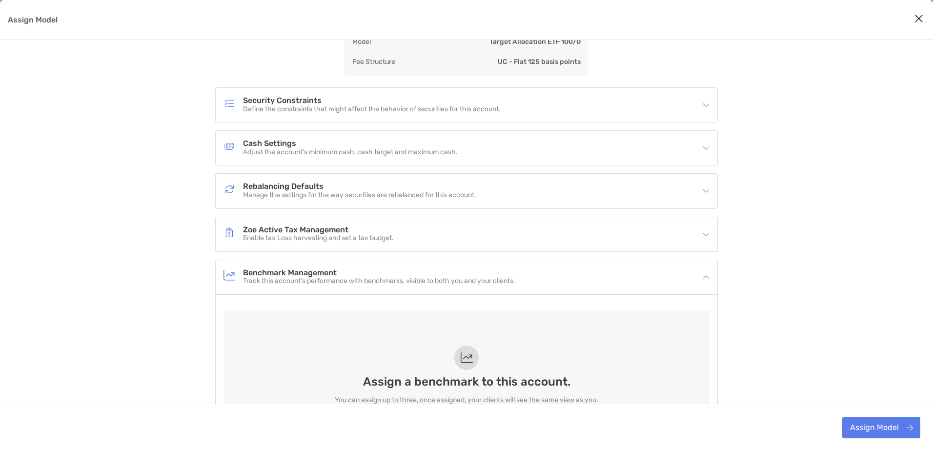
scroll to position [146, 0]
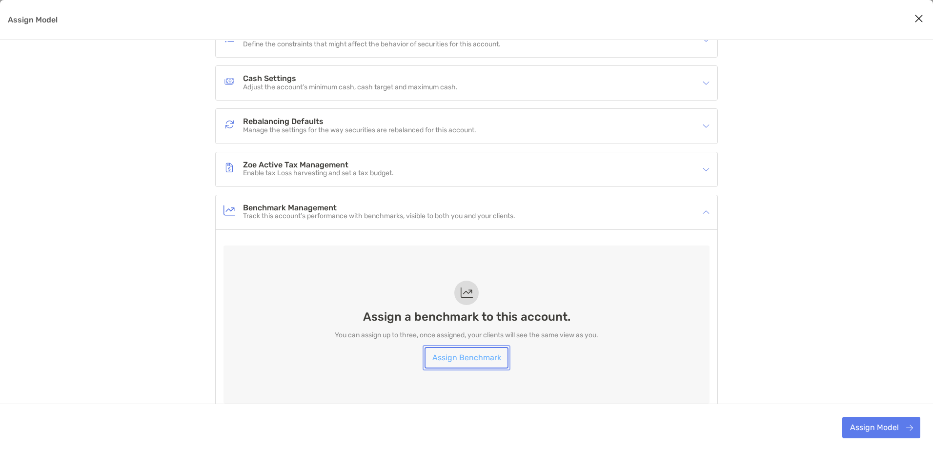
click at [444, 361] on link "Assign Benchmark" at bounding box center [467, 357] width 84 height 21
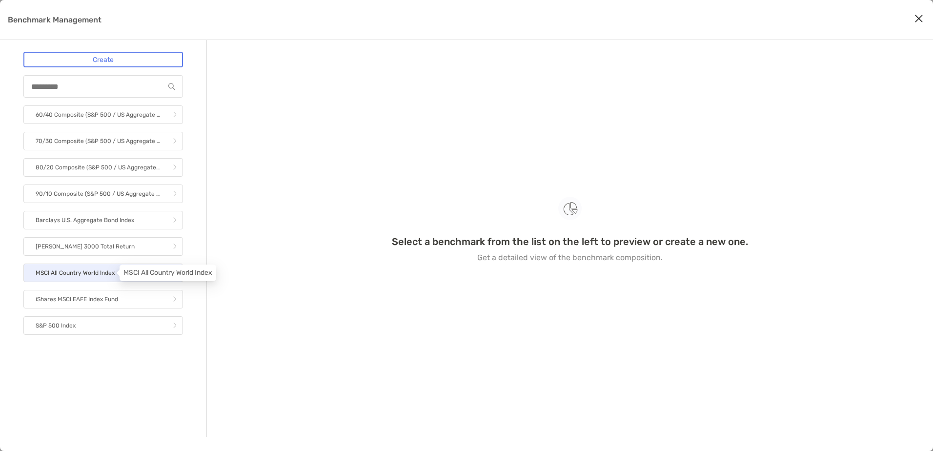
click at [97, 271] on p "MSCI All Country World Index" at bounding box center [75, 273] width 79 height 12
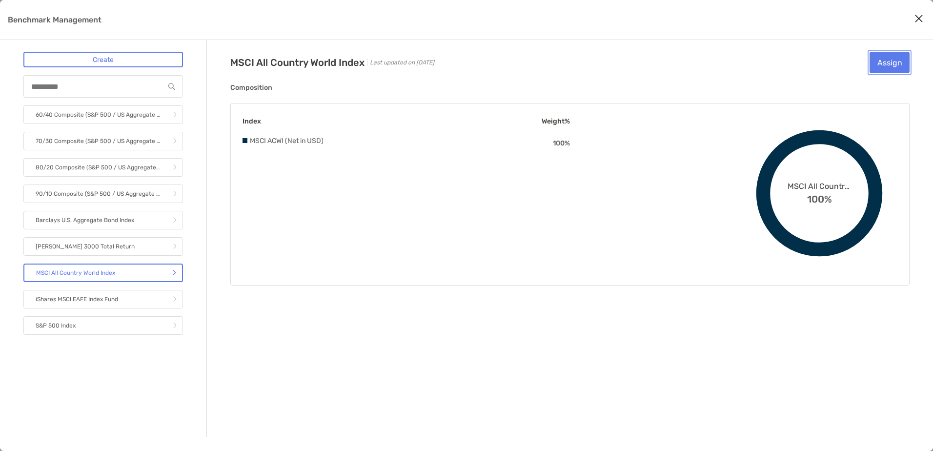
click at [881, 60] on button "Assign" at bounding box center [890, 62] width 40 height 21
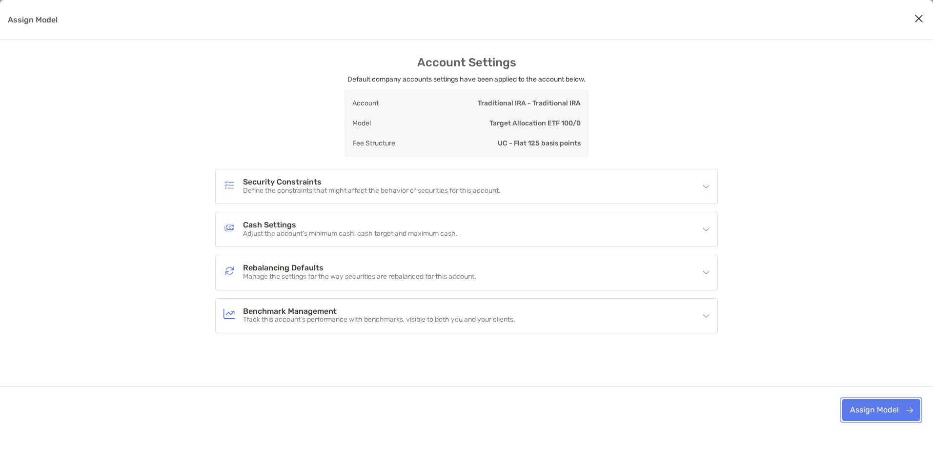
click at [880, 414] on button "Assign Model" at bounding box center [881, 409] width 78 height 21
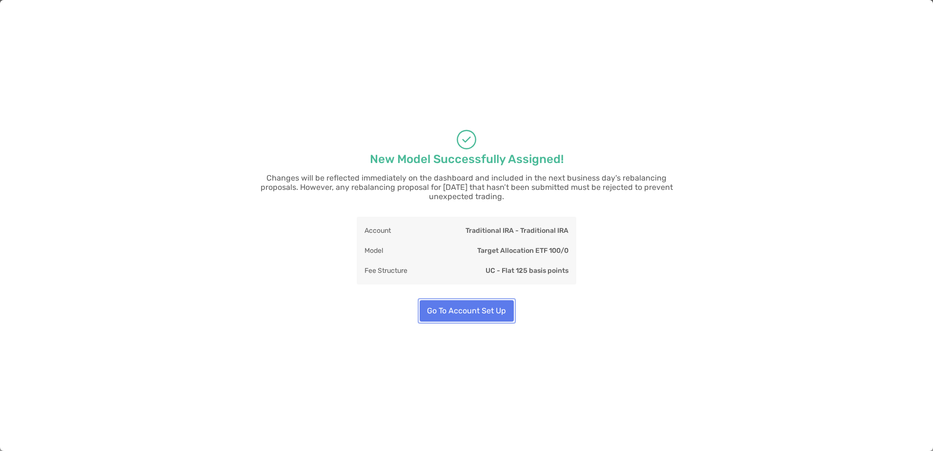
click at [480, 304] on button "Go To Account Set Up" at bounding box center [467, 310] width 94 height 21
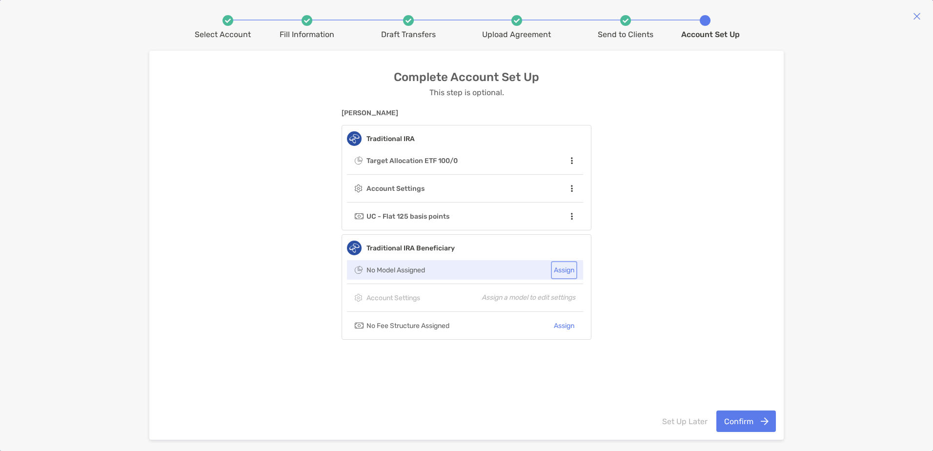
click at [564, 272] on button "Assign" at bounding box center [564, 270] width 22 height 14
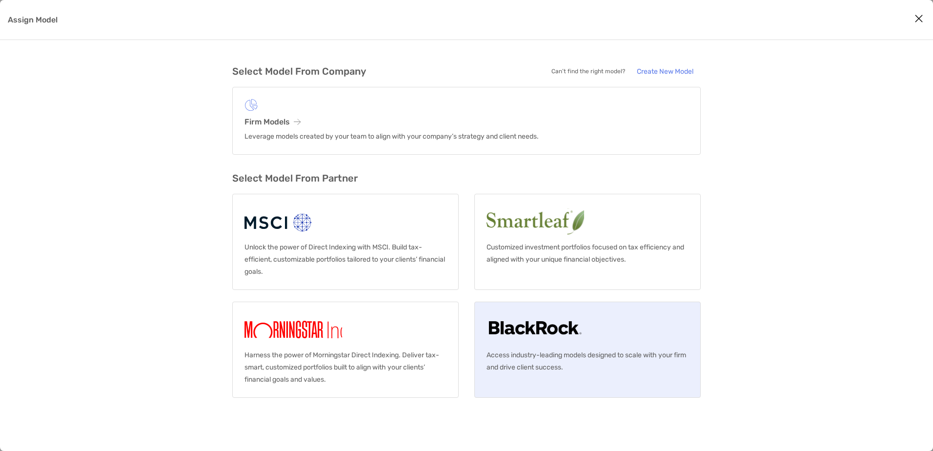
click at [517, 336] on img "Assign Model" at bounding box center [535, 329] width 97 height 31
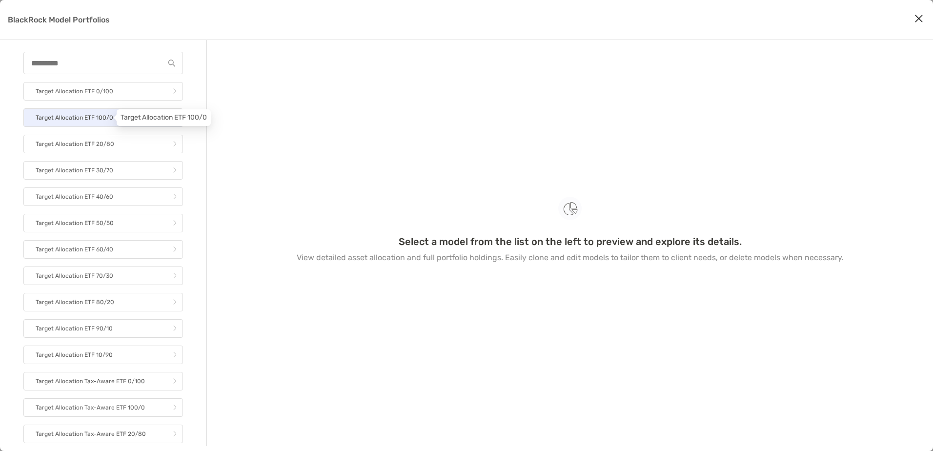
click at [86, 117] on p "Target Allocation ETF 100/0" at bounding box center [75, 118] width 78 height 12
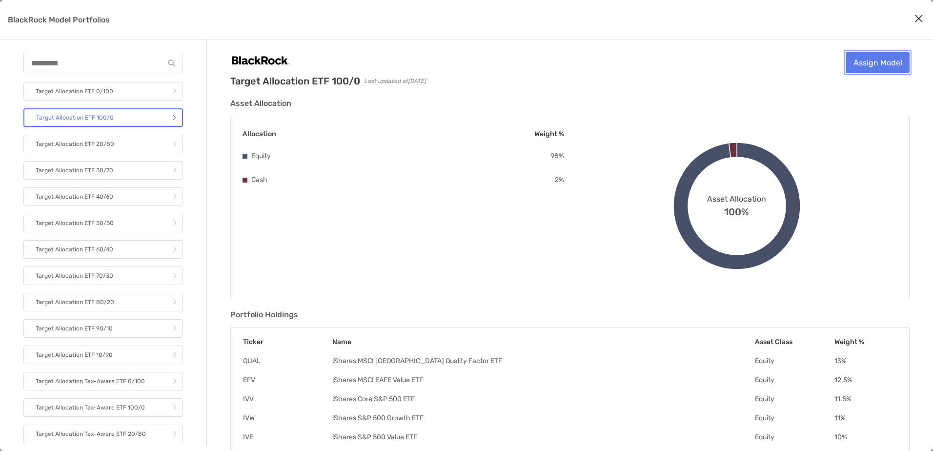
click at [866, 61] on link "Assign Model" at bounding box center [878, 62] width 64 height 21
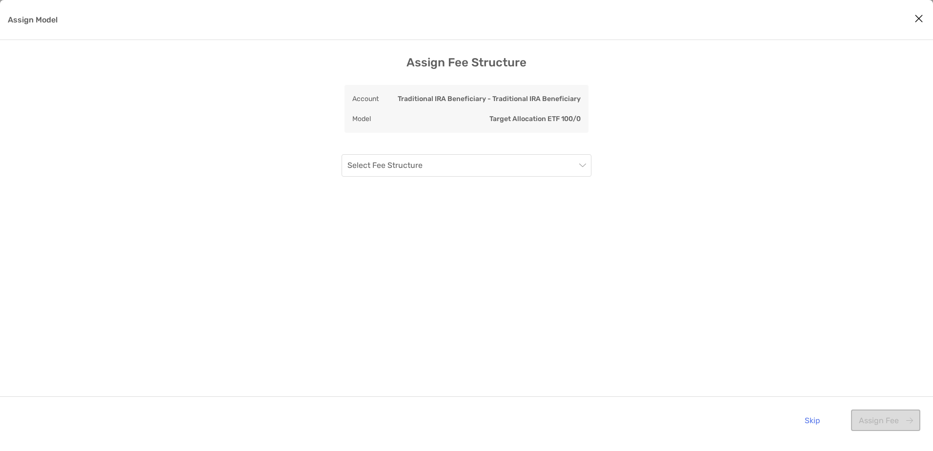
click at [494, 177] on div "Select Fee Structure" at bounding box center [467, 271] width 250 height 234
click at [493, 171] on input "Assign Model" at bounding box center [461, 165] width 228 height 21
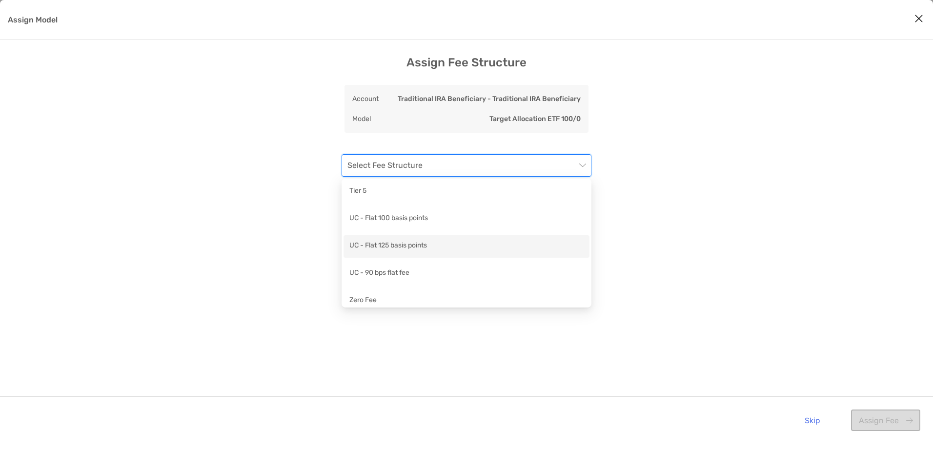
click at [437, 245] on div "UC - Flat 125 basis points" at bounding box center [466, 246] width 234 height 12
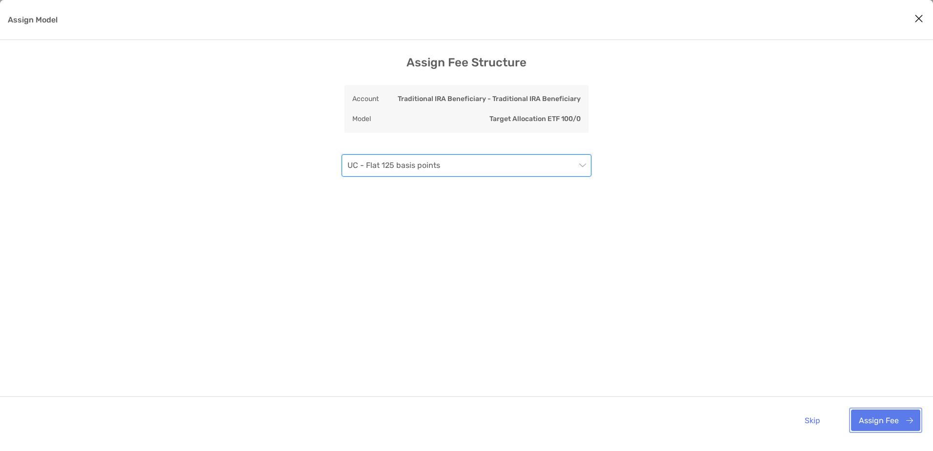
click at [888, 422] on button "Assign Fee" at bounding box center [885, 419] width 69 height 21
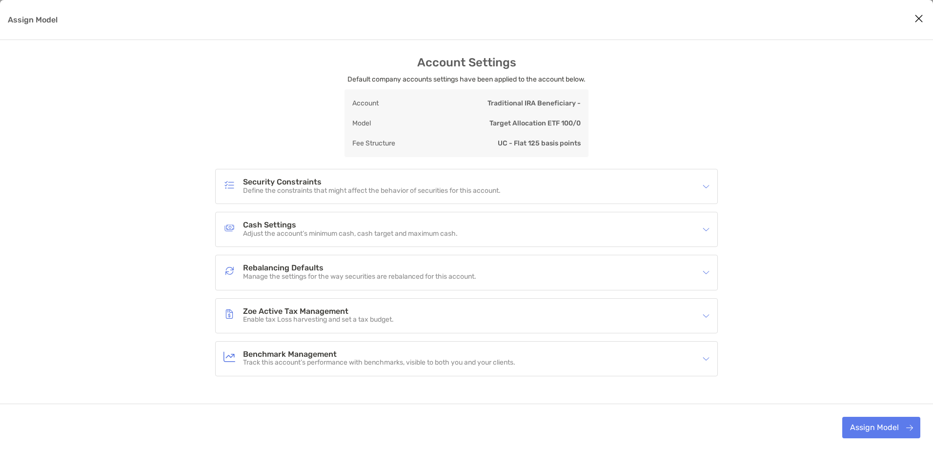
click at [363, 360] on p "Track this account’s performance with benchmarks, visible to both you and your …" at bounding box center [379, 363] width 272 height 8
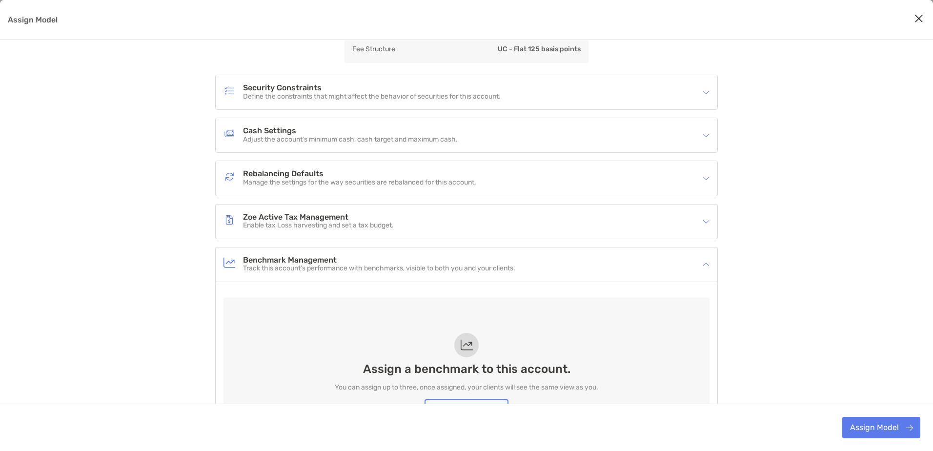
scroll to position [207, 0]
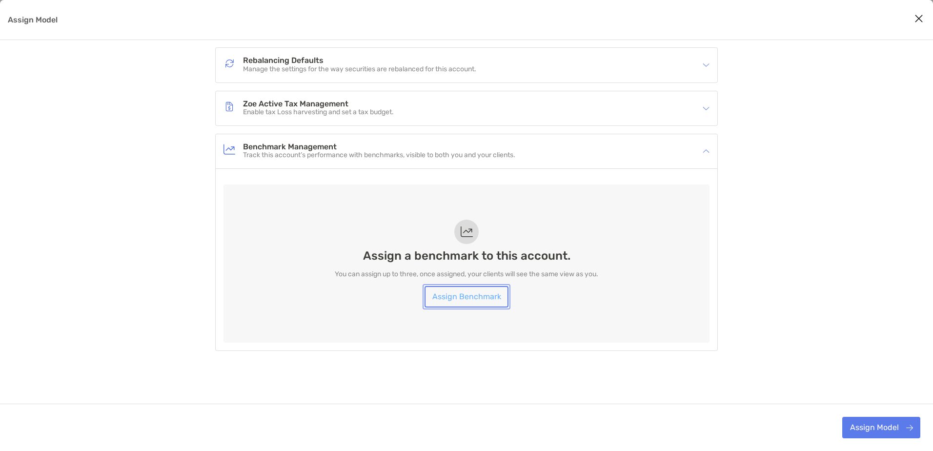
click at [492, 301] on link "Assign Benchmark" at bounding box center [467, 296] width 84 height 21
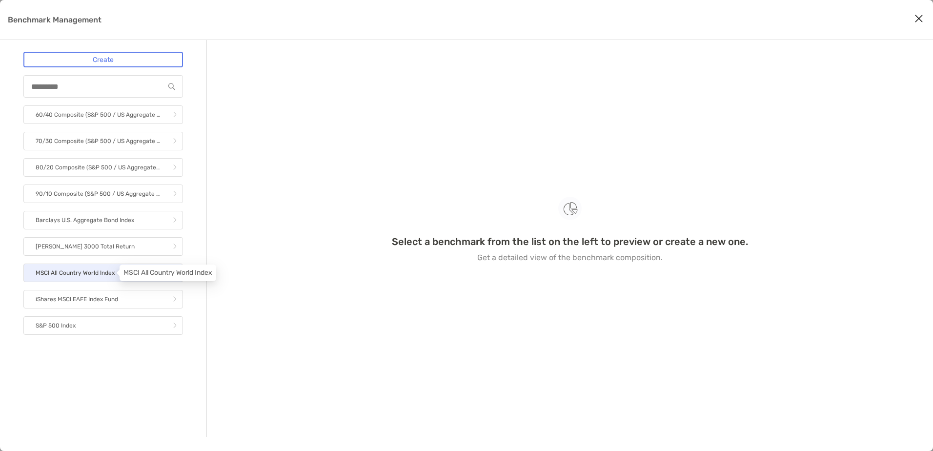
click at [96, 277] on p "MSCI All Country World Index" at bounding box center [75, 273] width 79 height 12
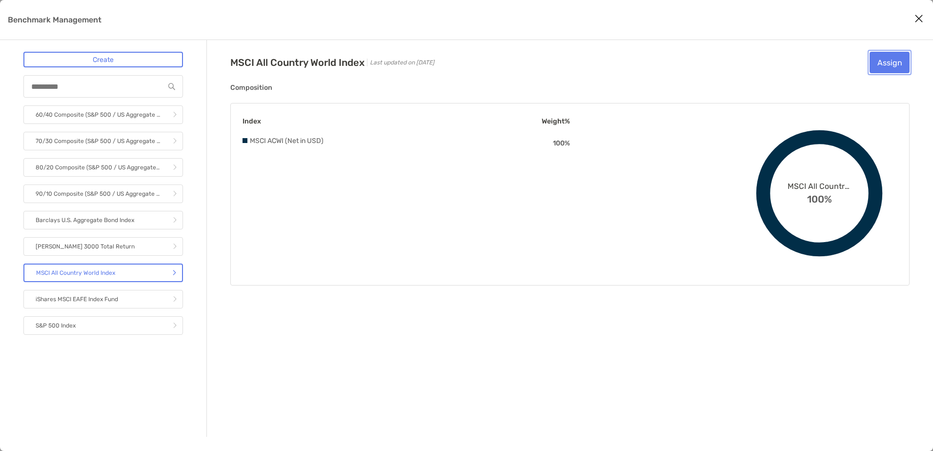
click at [899, 60] on button "Assign" at bounding box center [890, 62] width 40 height 21
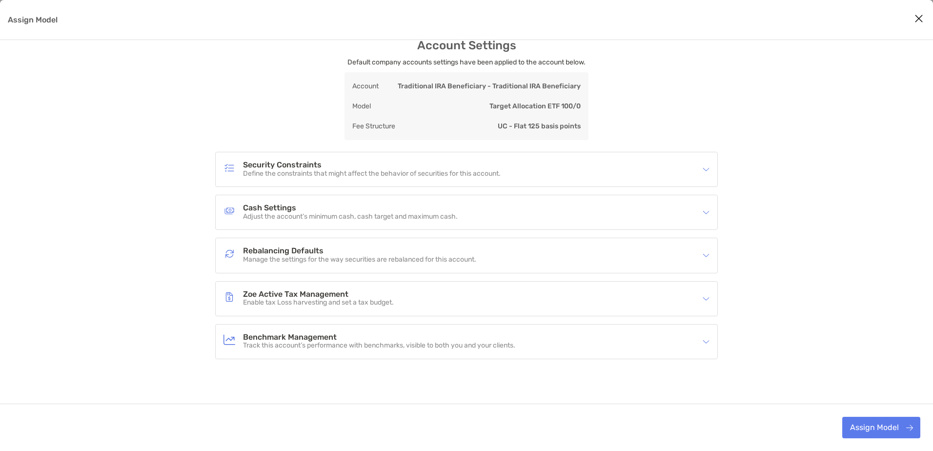
scroll to position [25, 0]
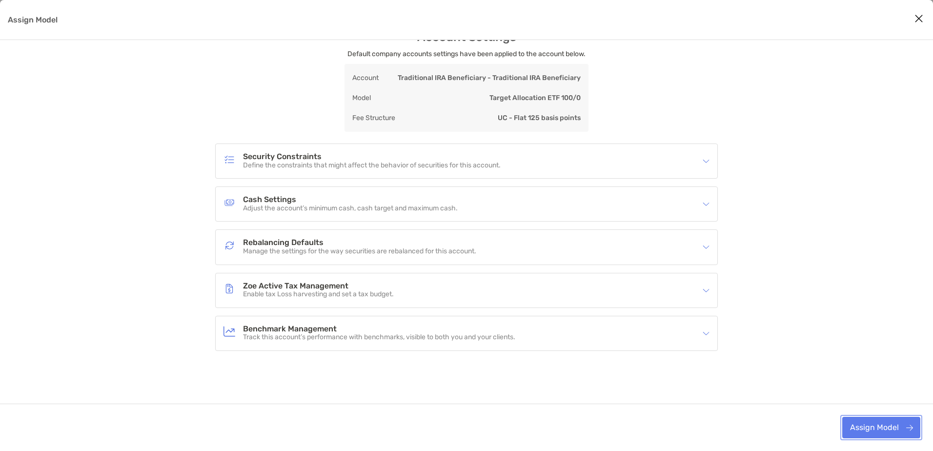
click at [870, 424] on button "Assign Model" at bounding box center [881, 427] width 78 height 21
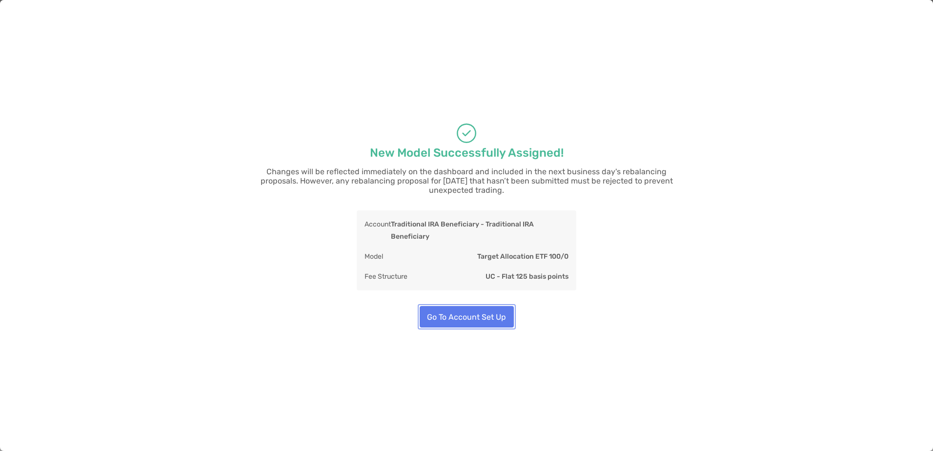
click at [475, 318] on button "Go To Account Set Up" at bounding box center [467, 316] width 94 height 21
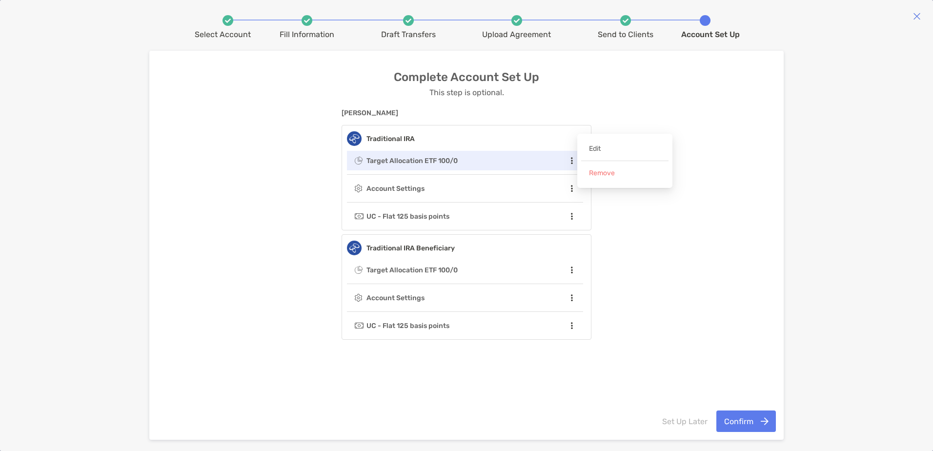
click at [572, 160] on icon at bounding box center [572, 161] width 7 height 8
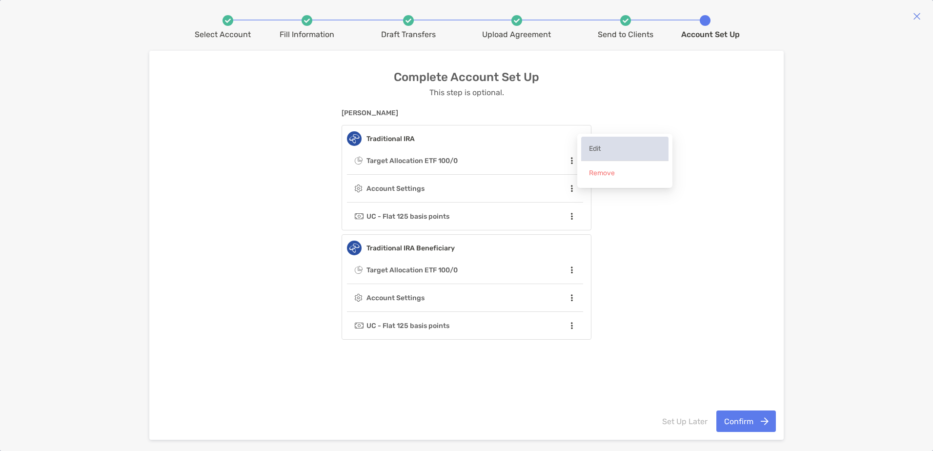
click at [595, 151] on span "Edit" at bounding box center [624, 149] width 87 height 24
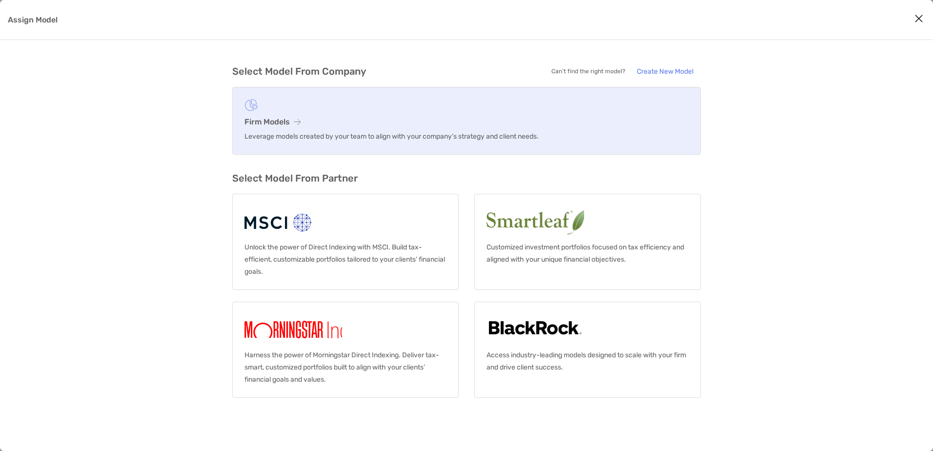
click at [365, 117] on h3 "Firm Models" at bounding box center [467, 121] width 444 height 9
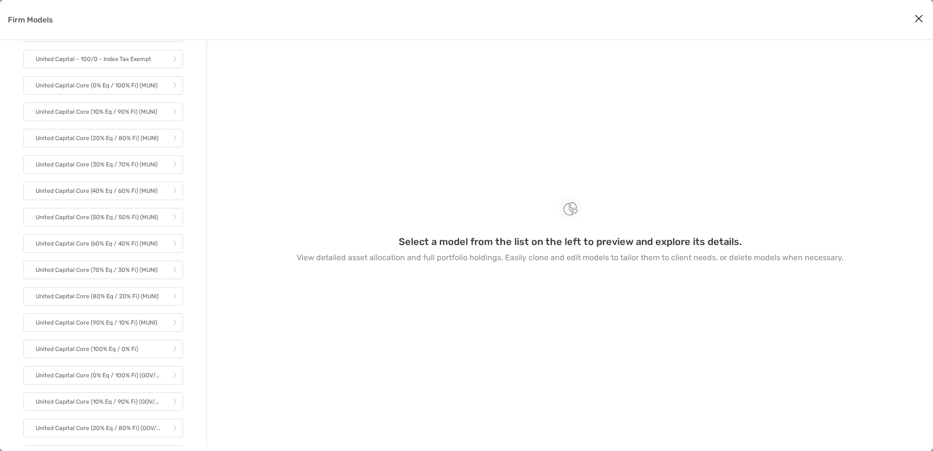
scroll to position [342, 0]
click at [128, 305] on p "United Capital Core (100% Eq / 0% Fi)" at bounding box center [87, 300] width 102 height 12
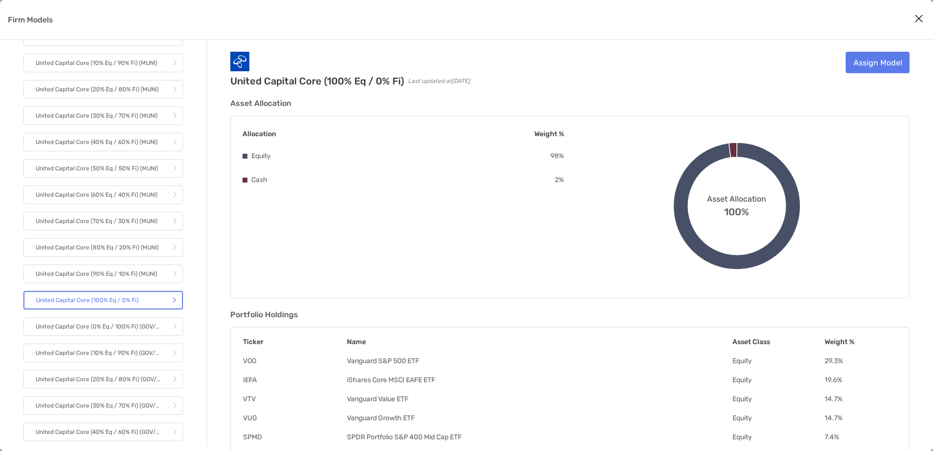
click at [878, 49] on div "United Capital Core (100% Eq / 0% Fi) Last updated at [DATE] Assign Model Asset…" at bounding box center [570, 290] width 726 height 500
click at [887, 61] on link "Assign Model" at bounding box center [878, 62] width 64 height 21
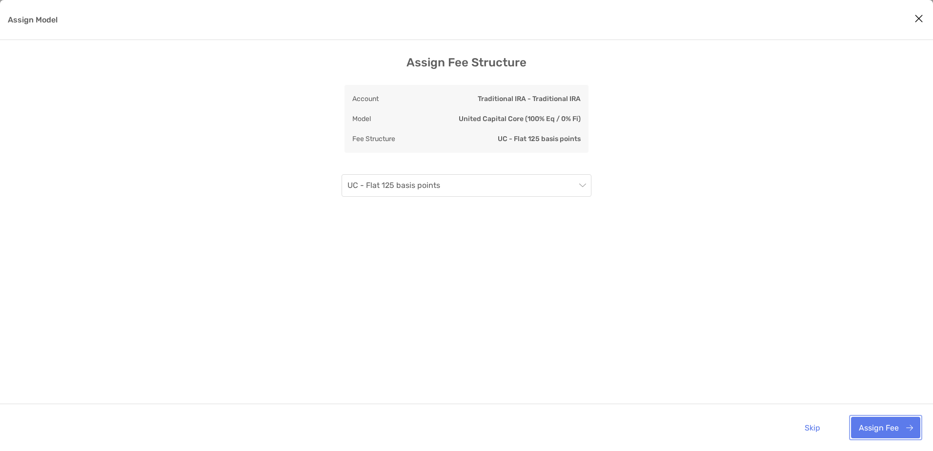
click at [872, 431] on button "Assign Fee" at bounding box center [885, 427] width 69 height 21
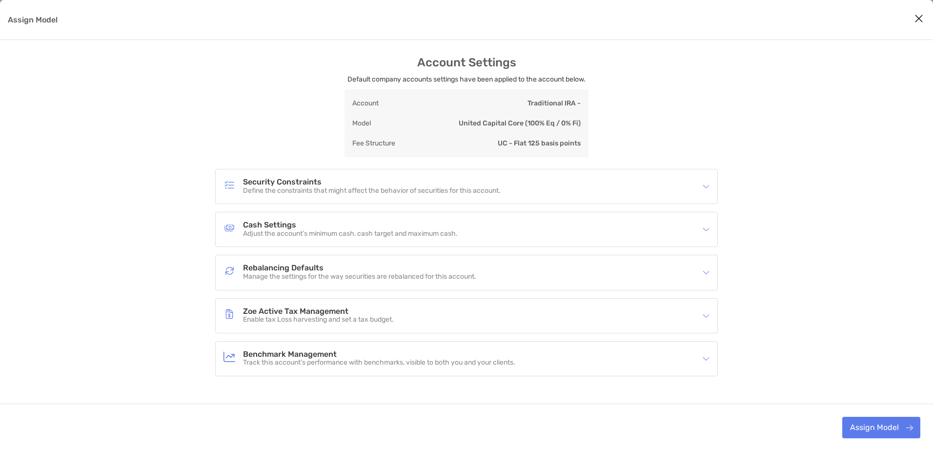
click at [443, 355] on h4 "Benchmark Management" at bounding box center [379, 354] width 272 height 8
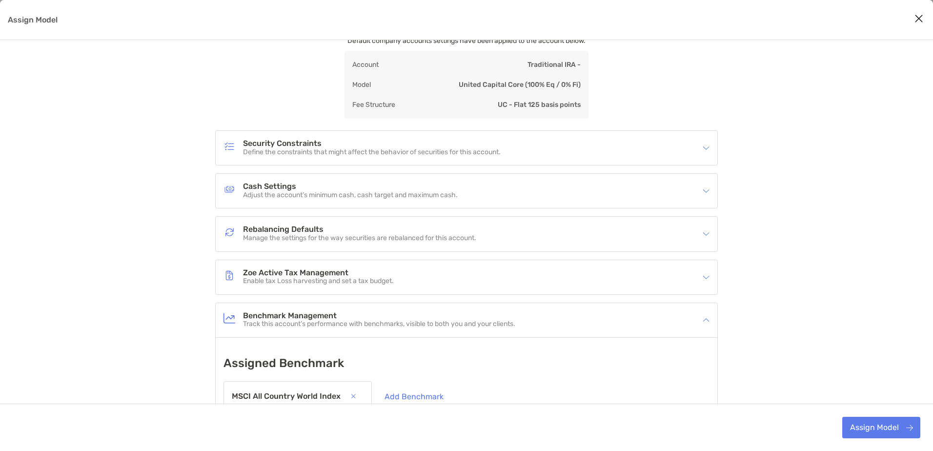
scroll to position [108, 0]
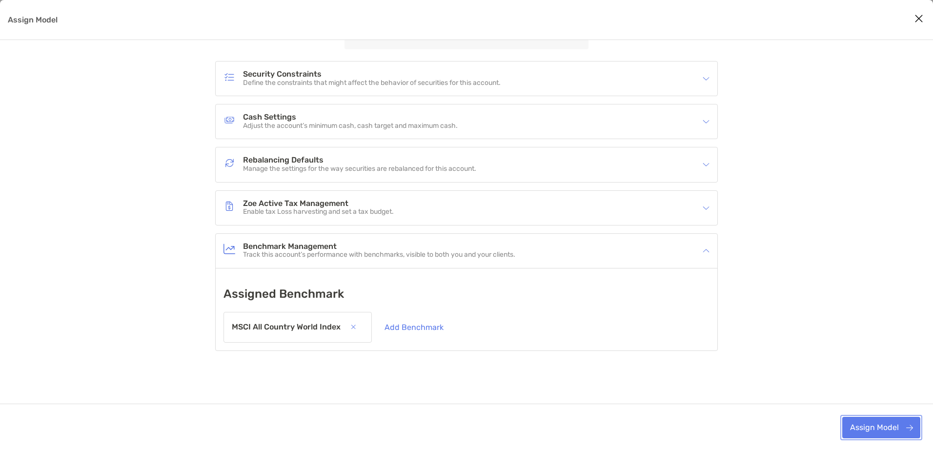
click at [870, 427] on button "Assign Model" at bounding box center [881, 427] width 78 height 21
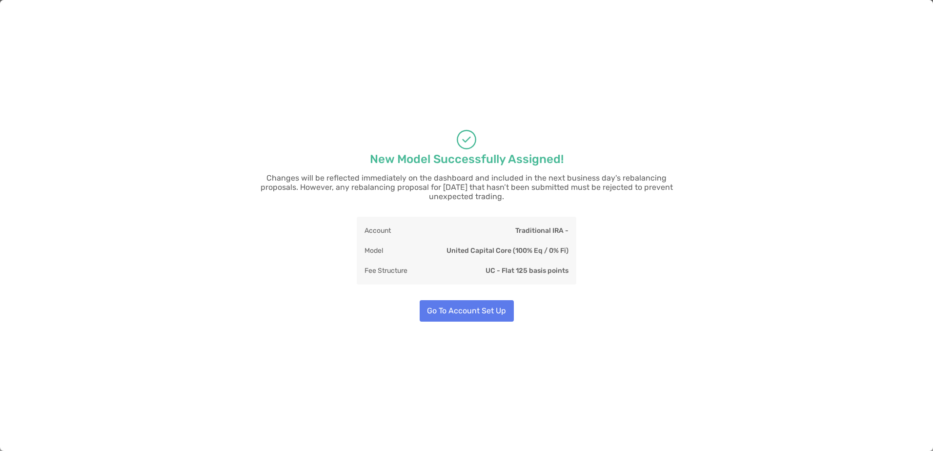
scroll to position [65, 0]
click at [467, 308] on button "Go To Account Set Up" at bounding box center [467, 310] width 94 height 21
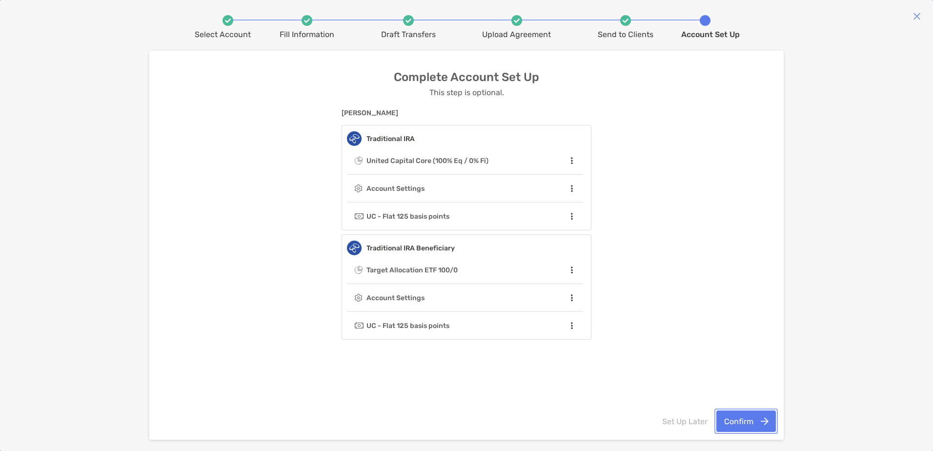
click at [767, 419] on button "Confirm" at bounding box center [746, 420] width 60 height 21
